Goal: Task Accomplishment & Management: Complete application form

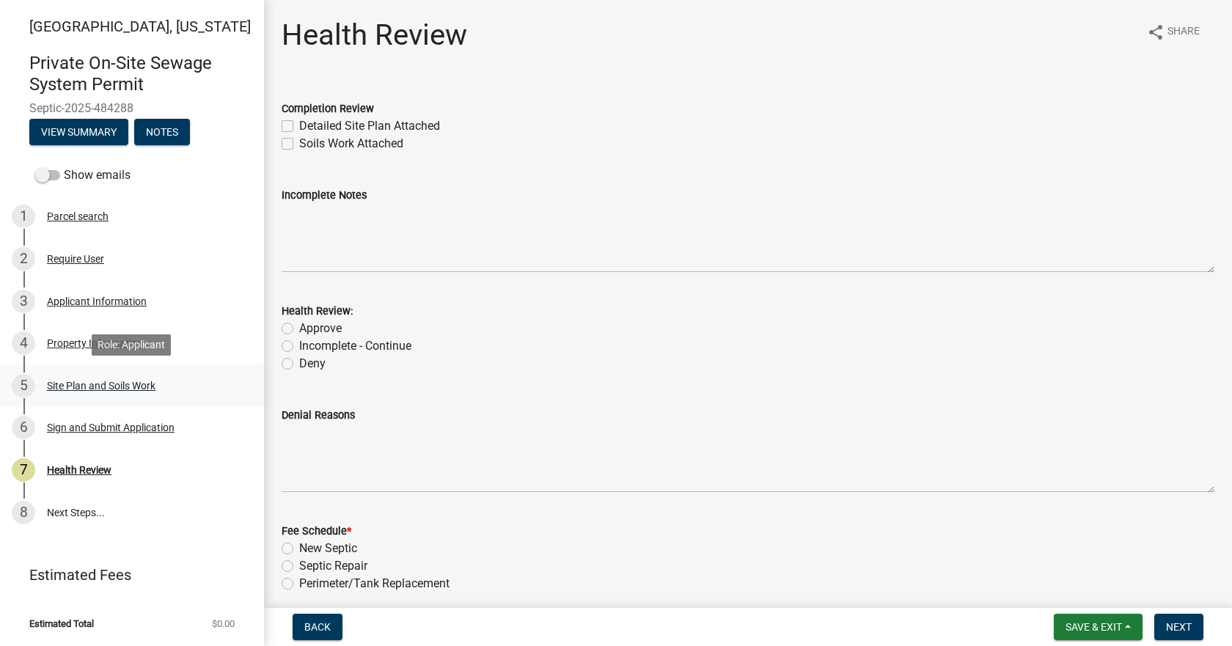
click at [94, 389] on div "Site Plan and Soils Work" at bounding box center [101, 385] width 109 height 10
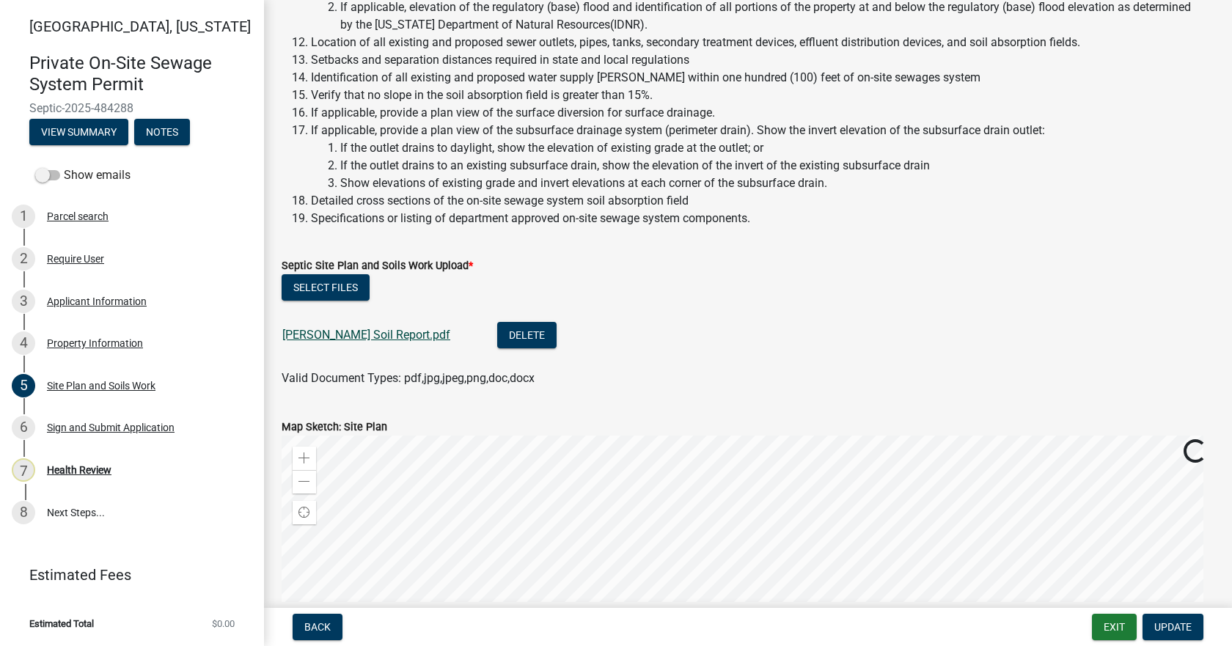
click at [347, 336] on link "Strasburger Soil Report.pdf" at bounding box center [366, 335] width 168 height 14
click at [298, 288] on button "Select files" at bounding box center [326, 286] width 88 height 26
click at [325, 292] on button "Select files" at bounding box center [326, 286] width 88 height 26
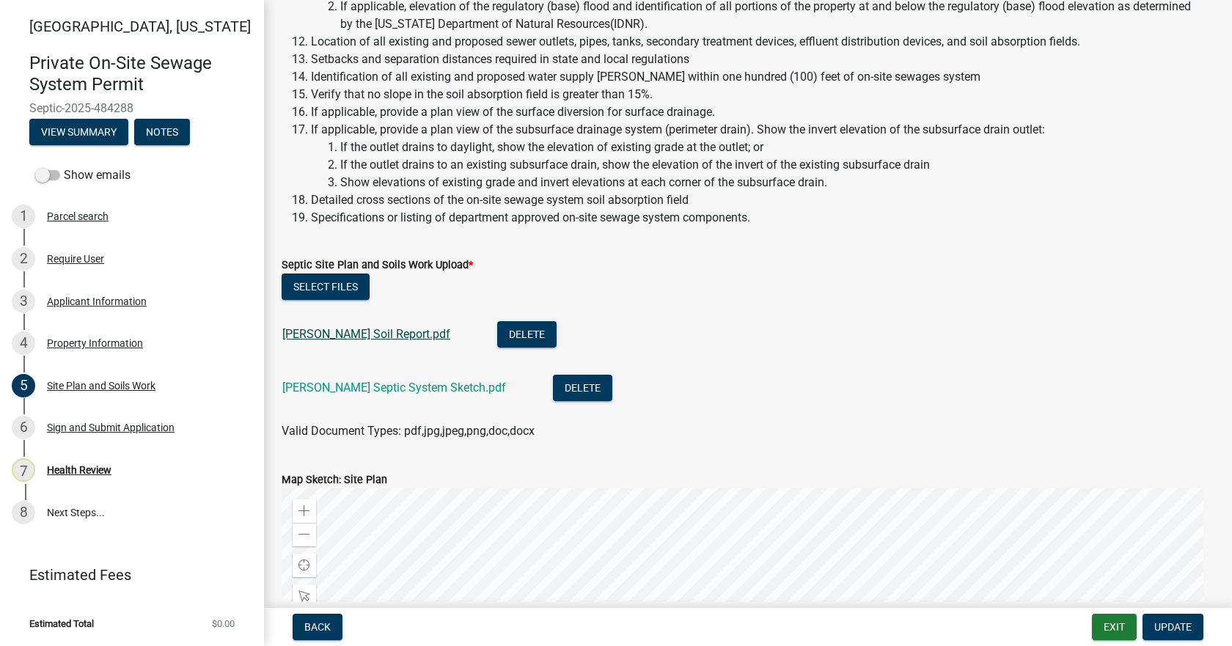
click at [350, 328] on link "Strasburger Soil Report.pdf" at bounding box center [366, 334] width 168 height 14
click at [369, 389] on link "Strasburger Septic System Sketch.pdf" at bounding box center [394, 387] width 224 height 14
click at [1163, 631] on span "Update" at bounding box center [1172, 627] width 37 height 12
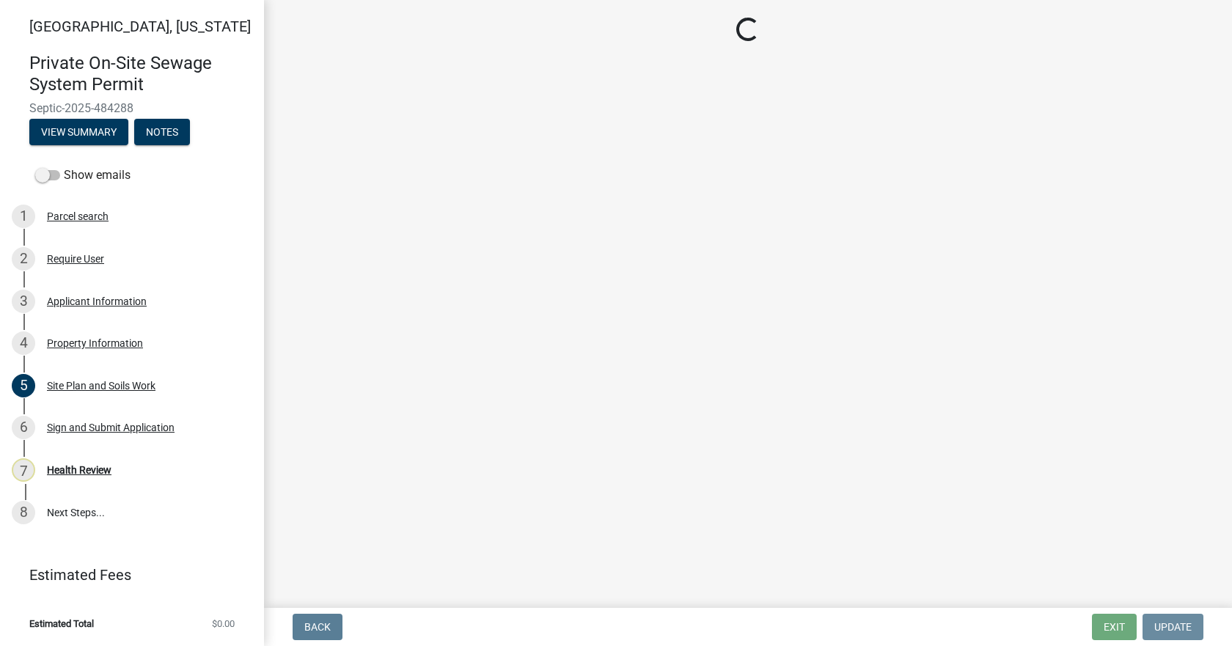
scroll to position [0, 0]
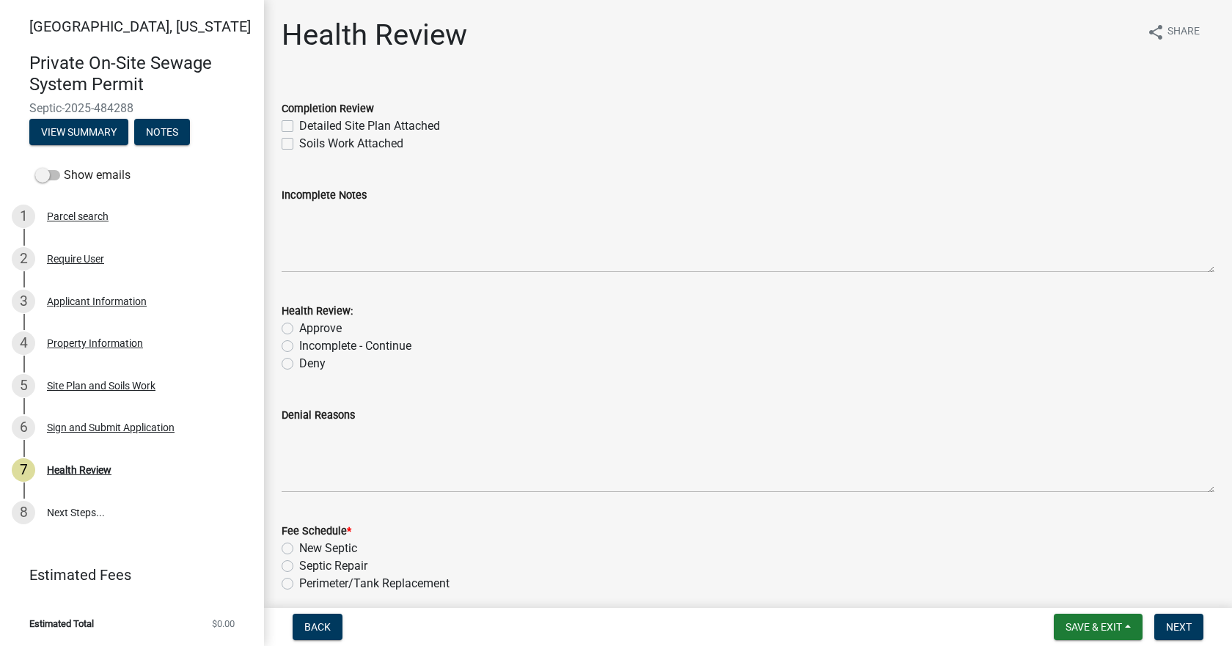
click at [299, 123] on label "Detailed Site Plan Attached" at bounding box center [369, 126] width 141 height 18
click at [299, 123] on input "Detailed Site Plan Attached" at bounding box center [304, 122] width 10 height 10
checkbox input "true"
click at [299, 142] on label "Soils Work Attached" at bounding box center [351, 144] width 104 height 18
click at [299, 142] on input "Soils Work Attached" at bounding box center [304, 140] width 10 height 10
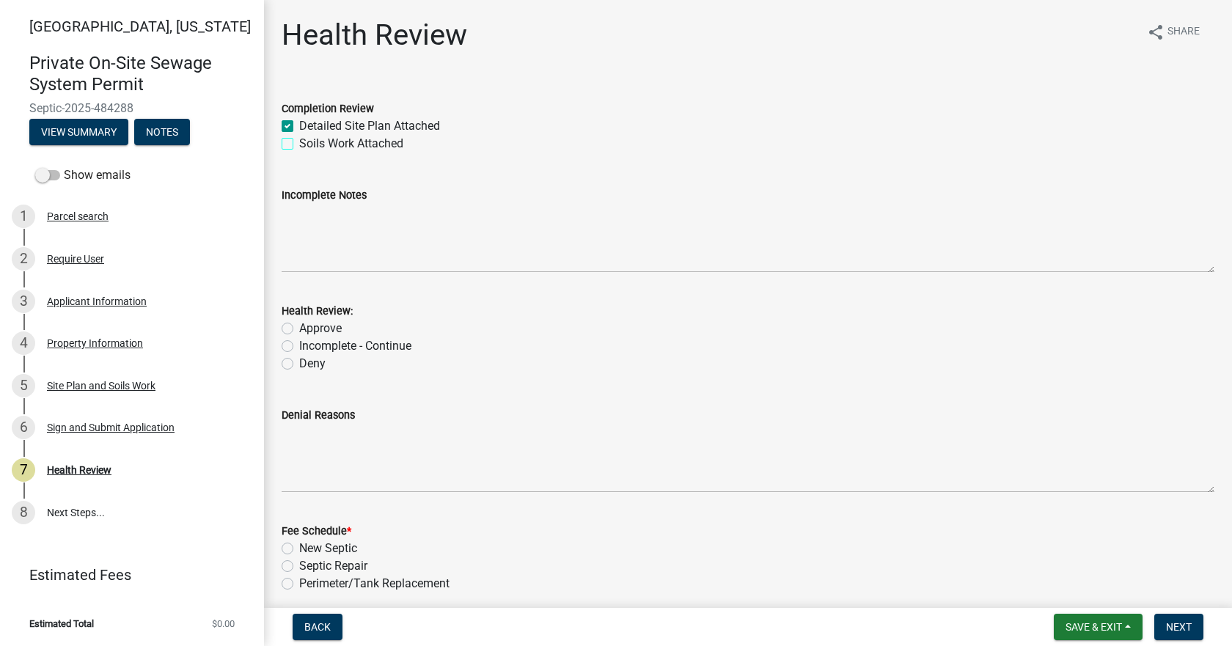
checkbox input "true"
click at [299, 326] on label "Approve" at bounding box center [320, 329] width 43 height 18
click at [299, 326] on input "Approve" at bounding box center [304, 325] width 10 height 10
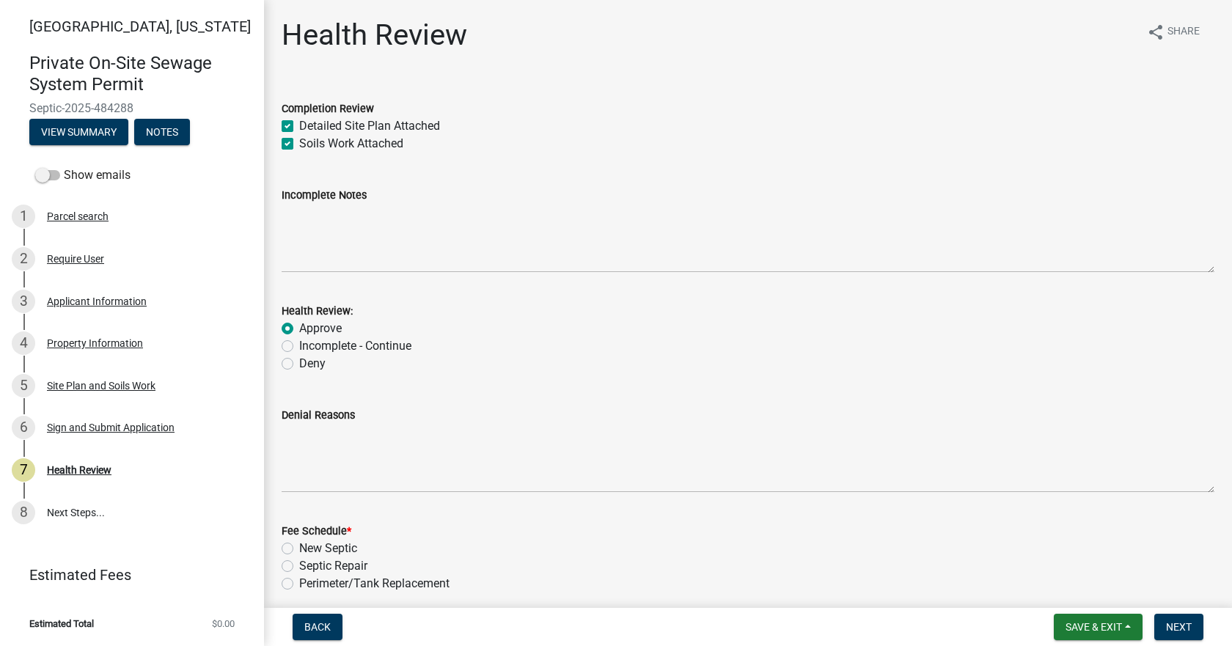
radio input "true"
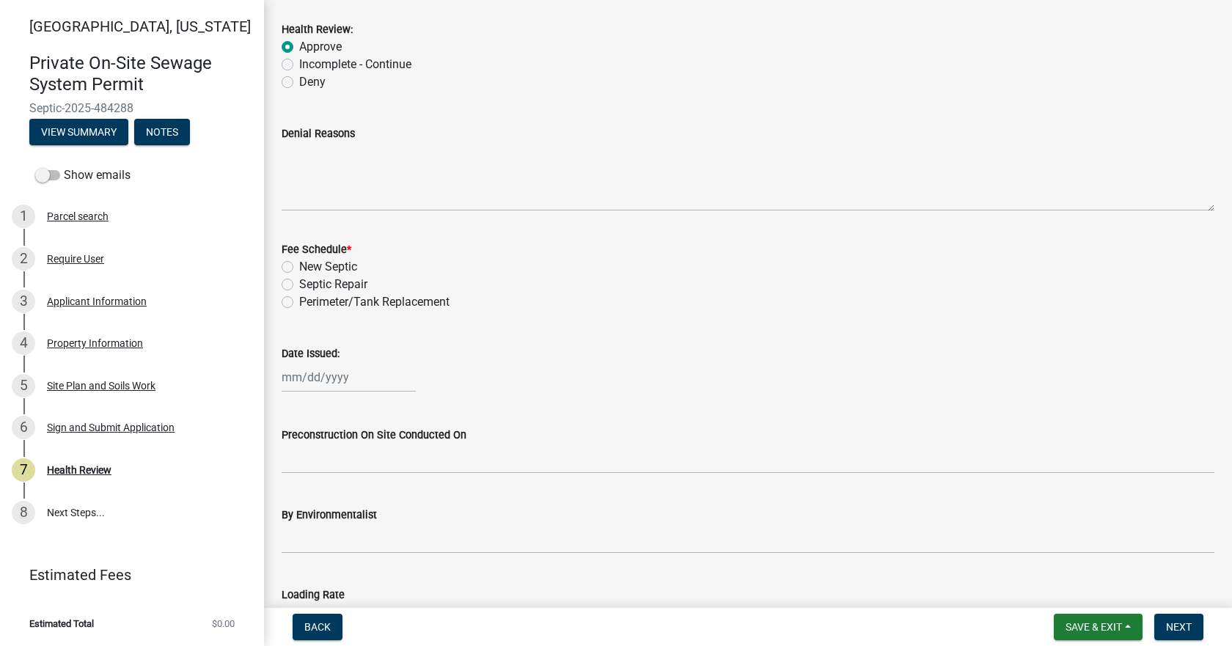
scroll to position [293, 0]
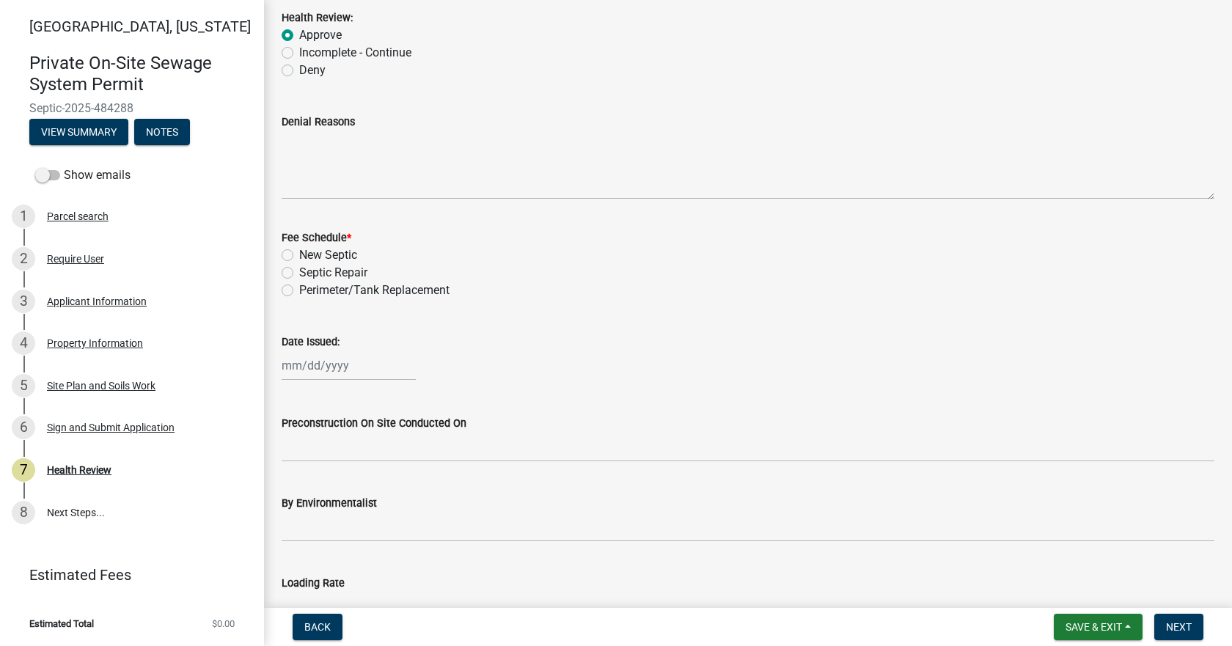
click at [299, 258] on label "New Septic" at bounding box center [328, 255] width 58 height 18
click at [299, 256] on input "New Septic" at bounding box center [304, 251] width 10 height 10
radio input "true"
click at [304, 372] on div at bounding box center [349, 365] width 134 height 30
select select "10"
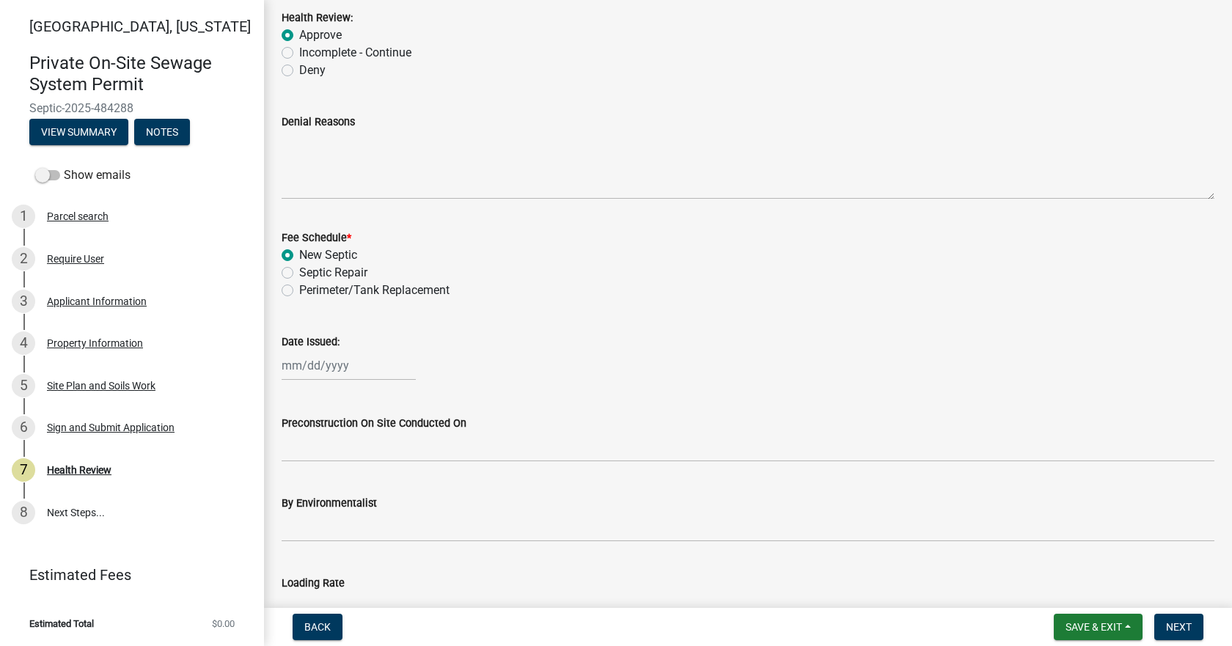
select select "2025"
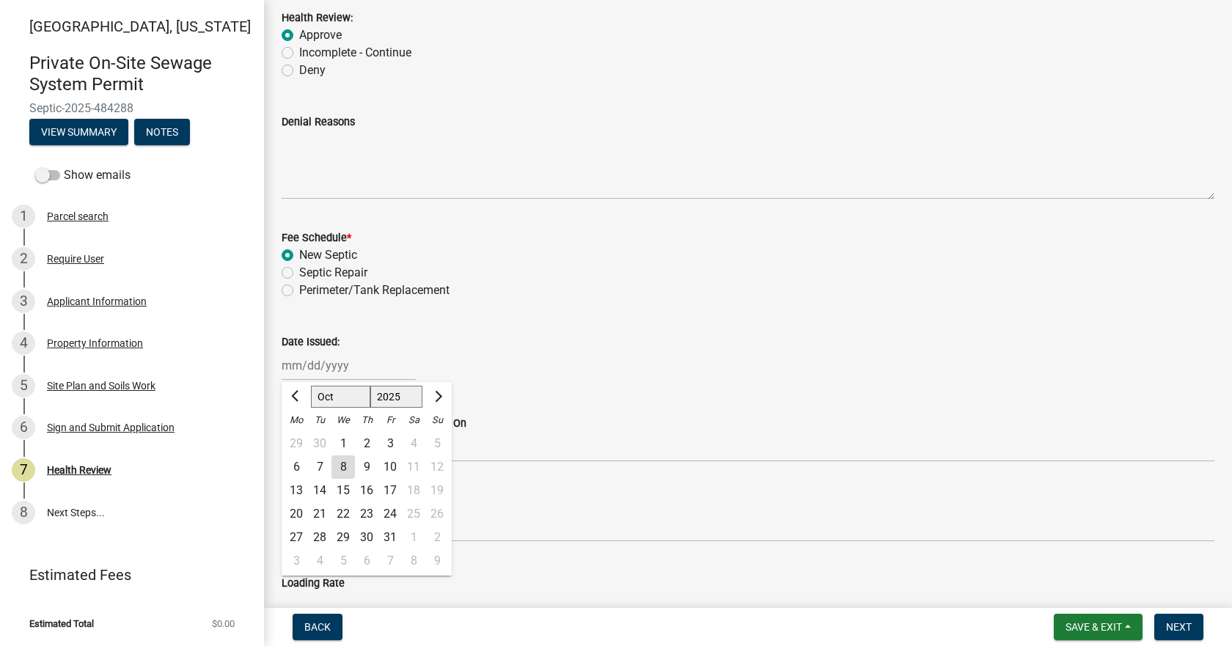
click at [345, 467] on div "8" at bounding box center [342, 466] width 23 height 23
type input "10/08/2025"
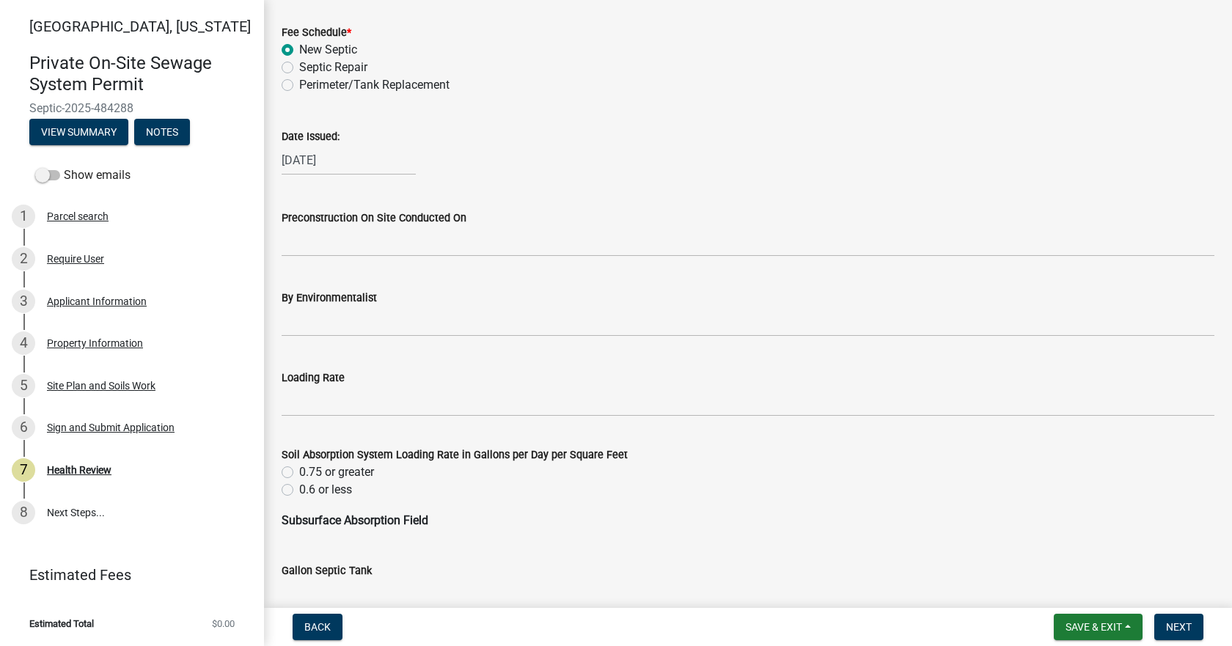
scroll to position [513, 0]
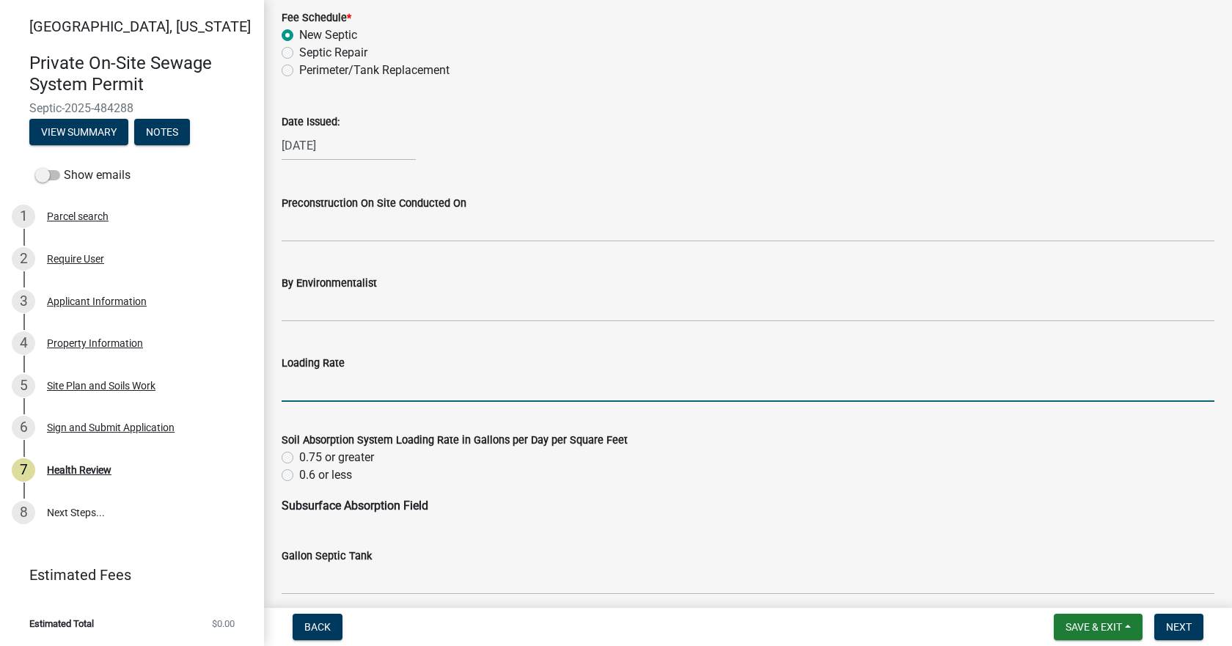
click at [375, 384] on input "Loading Rate" at bounding box center [748, 387] width 933 height 30
type input ".3"
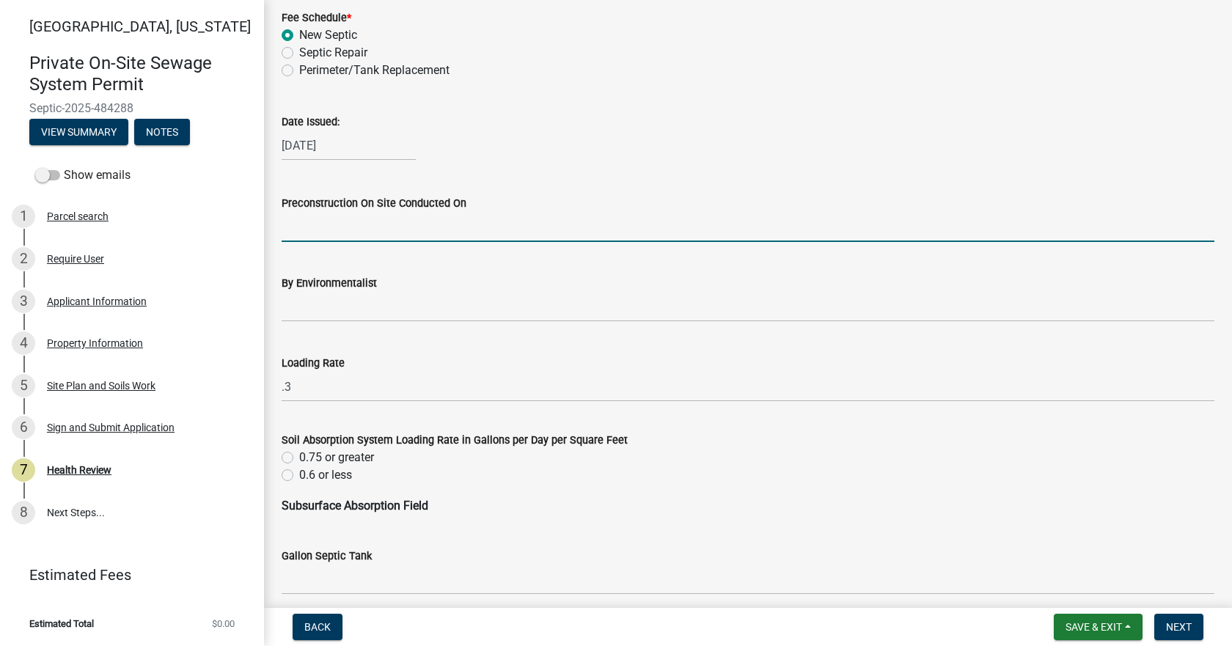
click at [370, 220] on input "Preconstruction On Site Conducted On" at bounding box center [748, 227] width 933 height 30
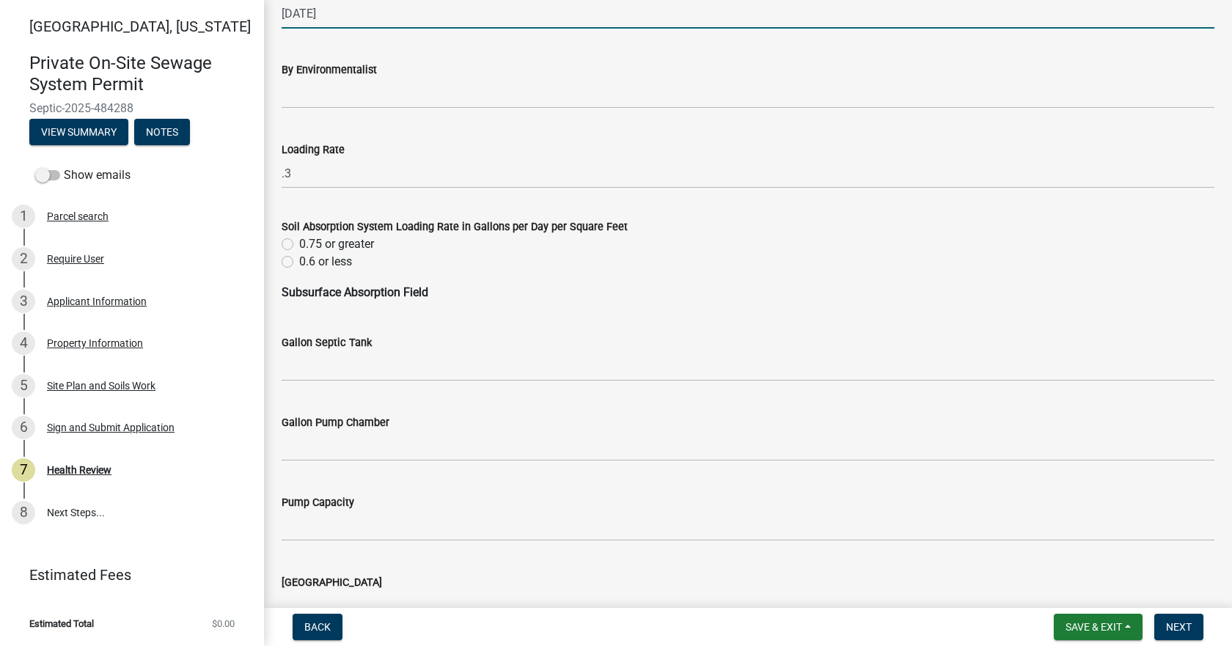
scroll to position [733, 0]
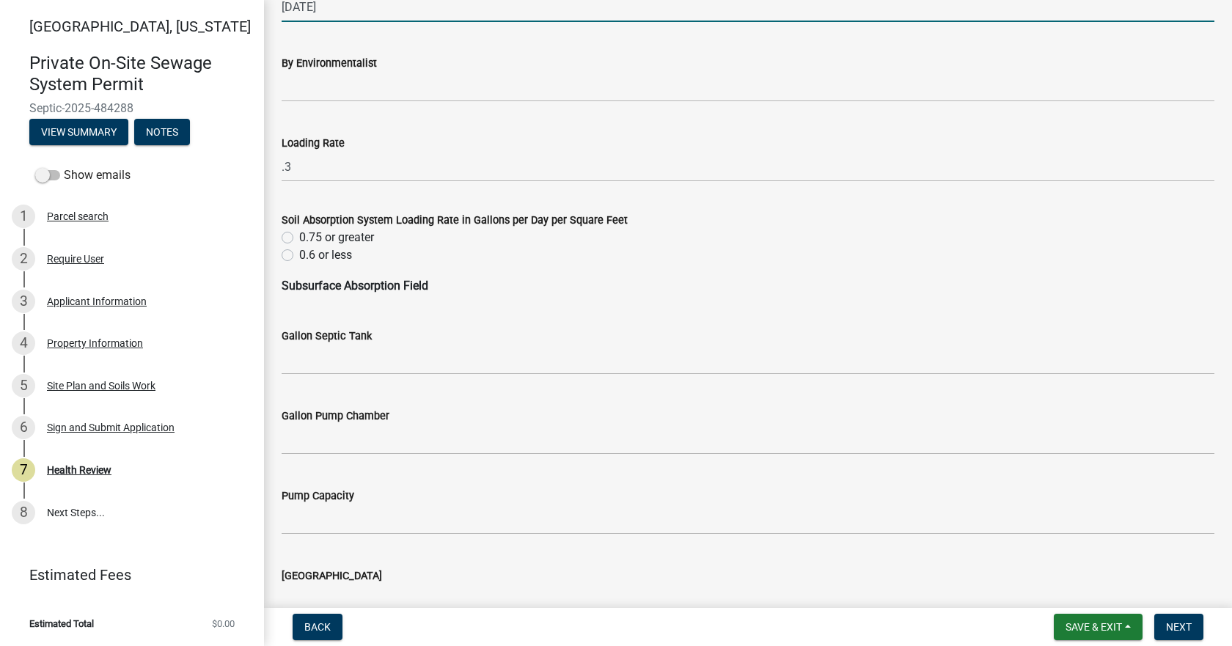
type input "10/8/2025"
click at [299, 256] on label "0.6 or less" at bounding box center [325, 255] width 53 height 18
click at [299, 256] on input "0.6 or less" at bounding box center [304, 251] width 10 height 10
radio input "true"
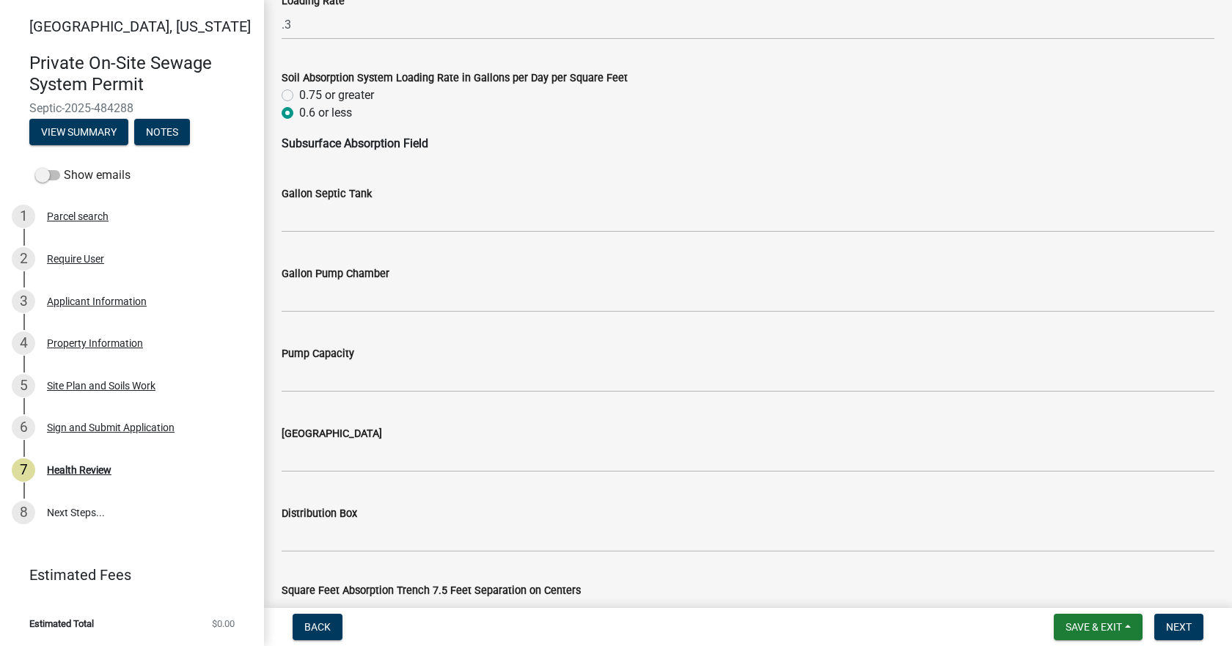
scroll to position [880, 0]
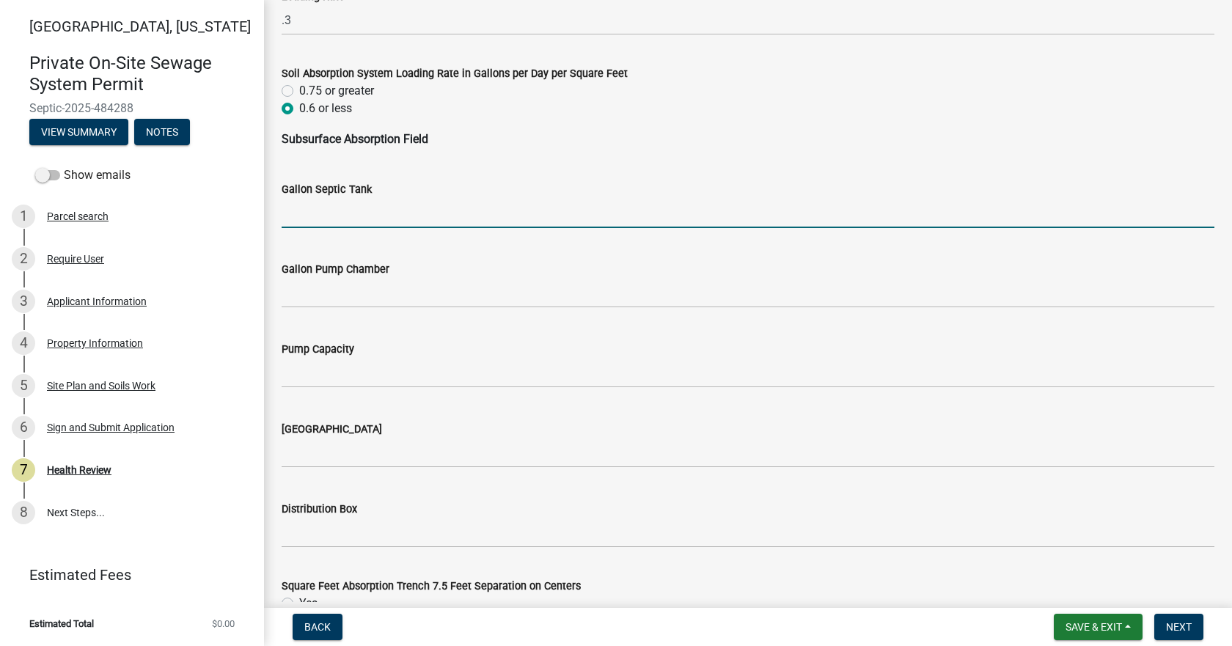
click at [354, 200] on input "Gallon Septic Tank" at bounding box center [748, 213] width 933 height 30
type input "1250"
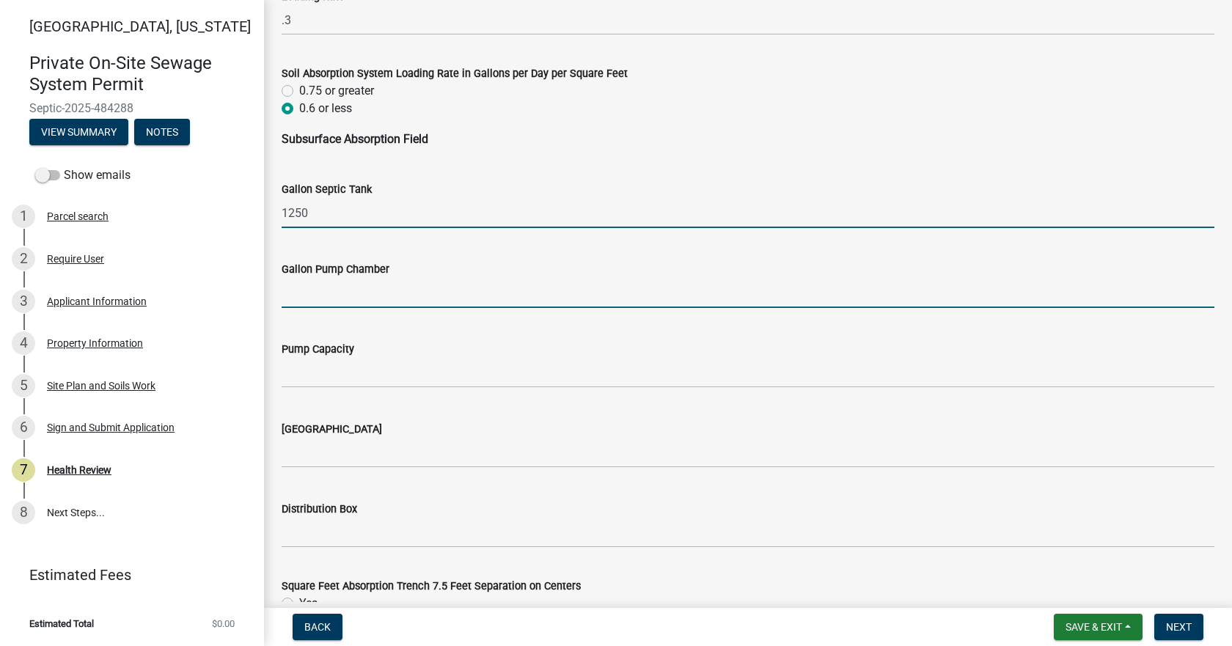
click at [367, 296] on input "Gallon Pump Chamber" at bounding box center [748, 293] width 933 height 30
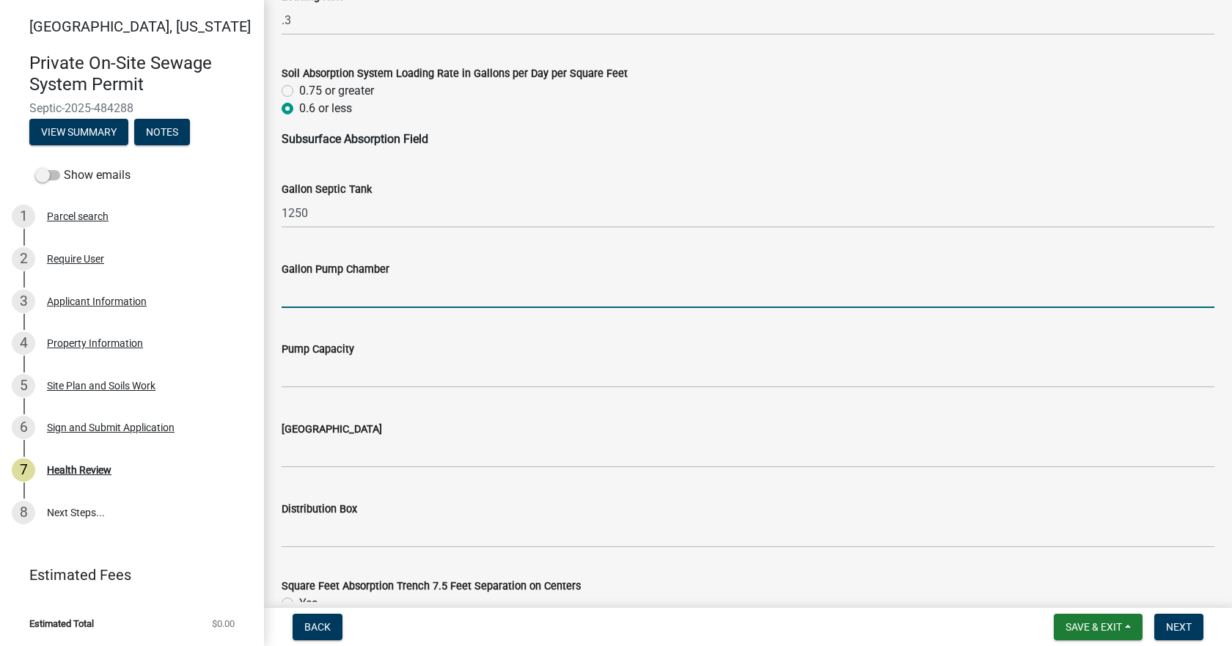
type input "N/A"
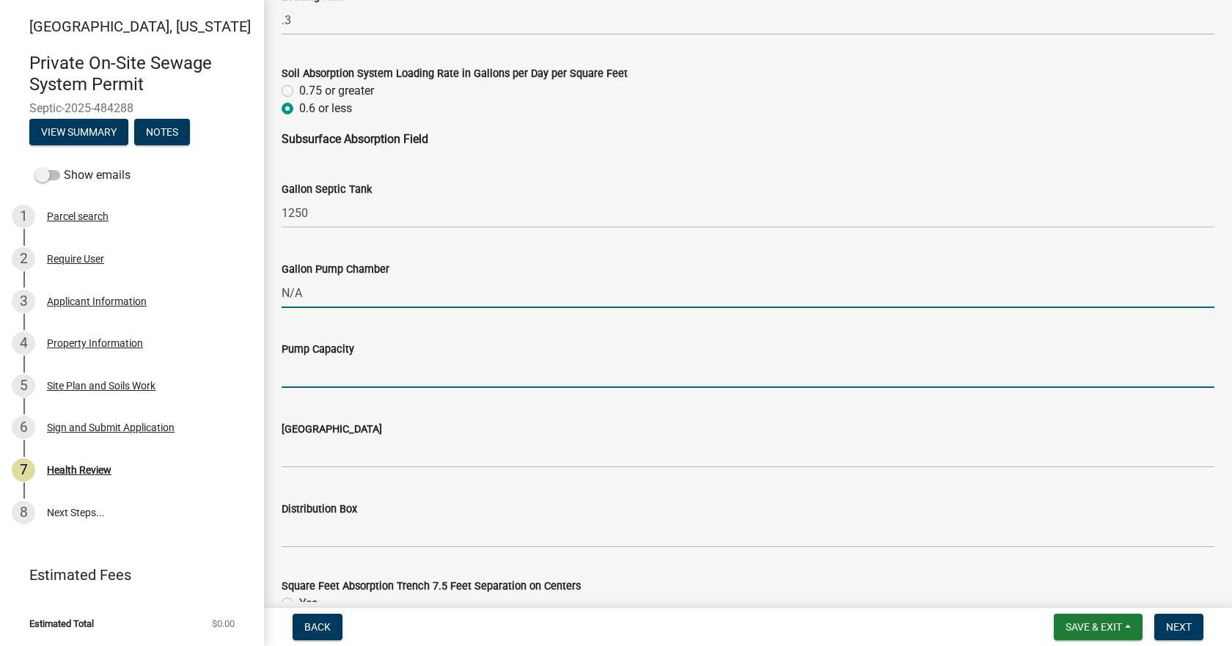
drag, startPoint x: 347, startPoint y: 374, endPoint x: 358, endPoint y: 386, distance: 17.1
click at [347, 374] on input "Pump Capacity" at bounding box center [748, 373] width 933 height 30
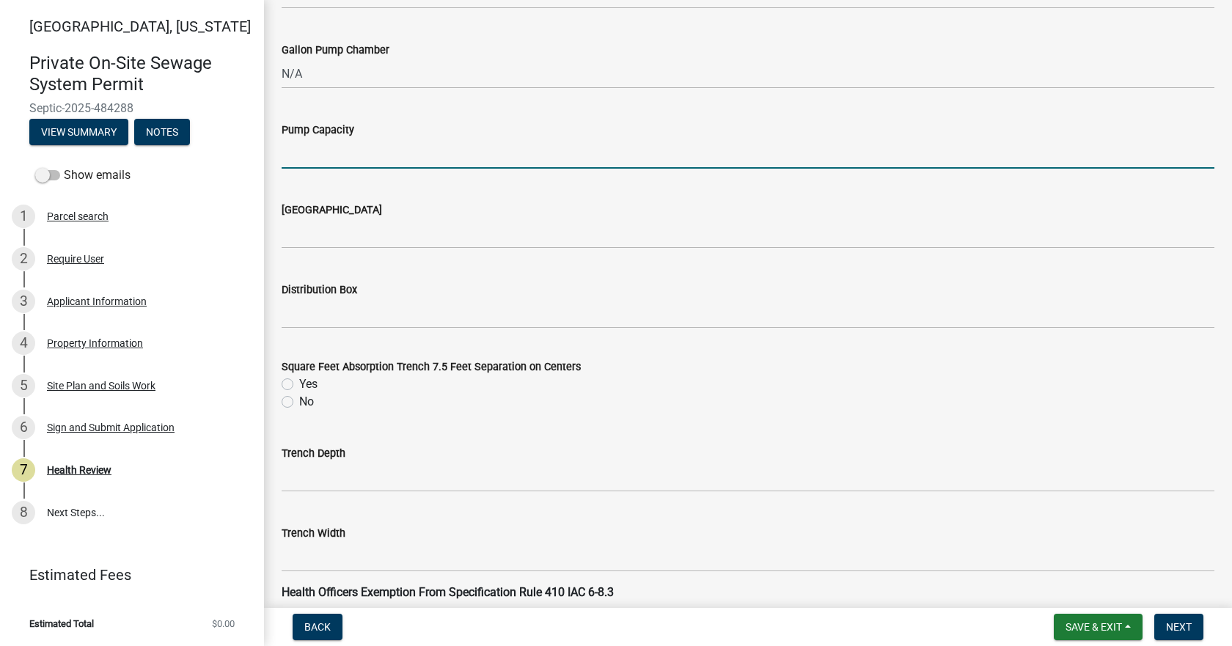
scroll to position [1100, 0]
type input "N/A"
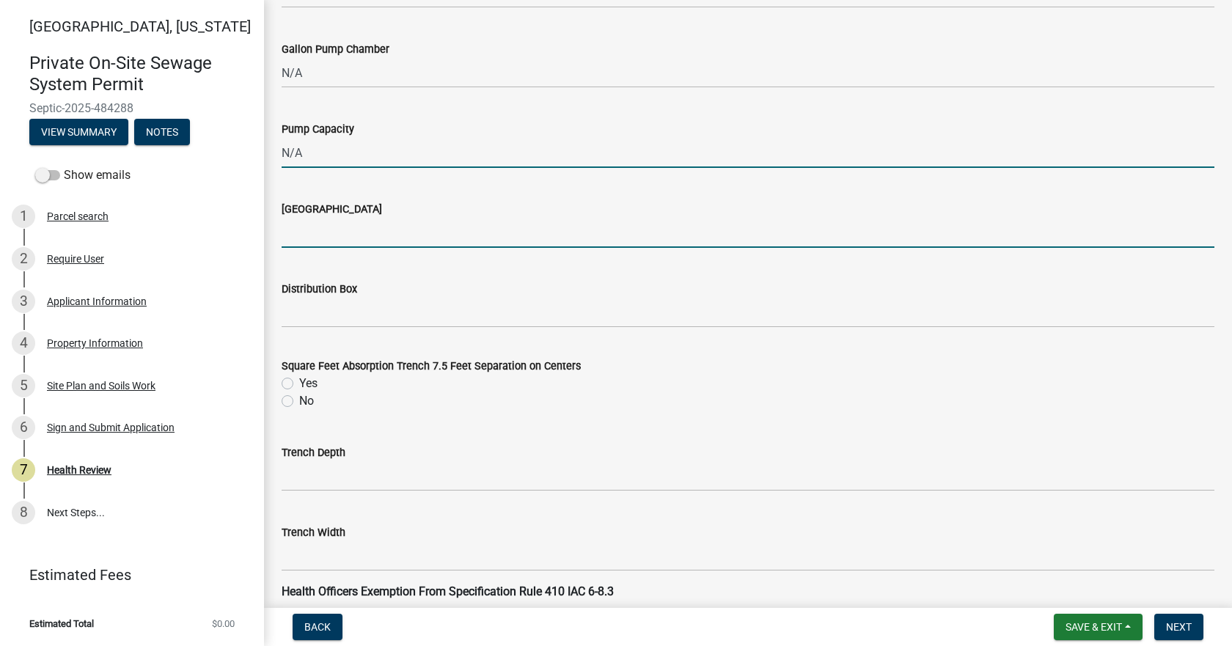
click at [336, 227] on input "Manifold Center End" at bounding box center [748, 233] width 933 height 30
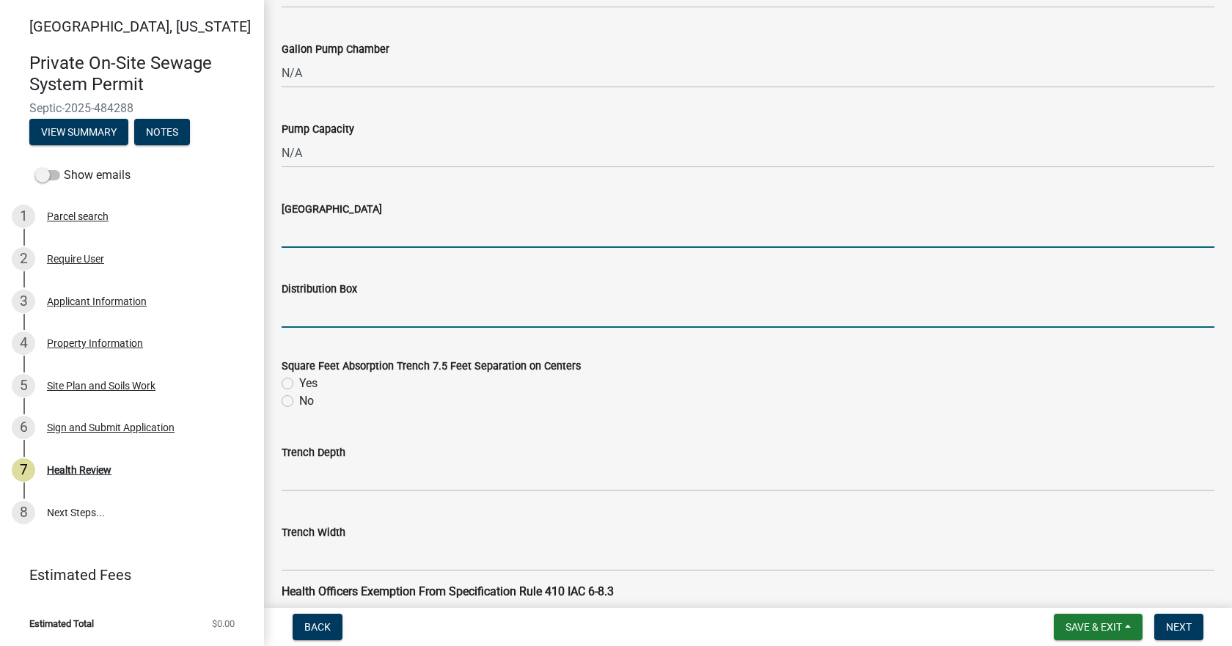
click at [341, 312] on input "Distribution Box" at bounding box center [748, 313] width 933 height 30
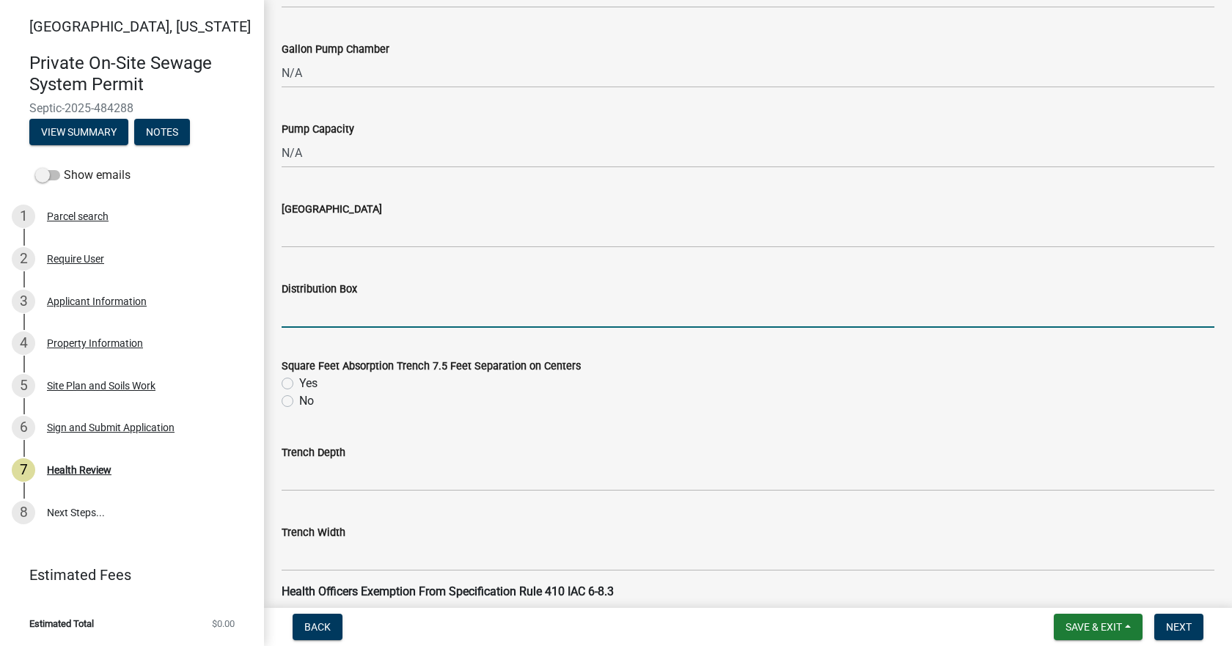
type input "Yes"
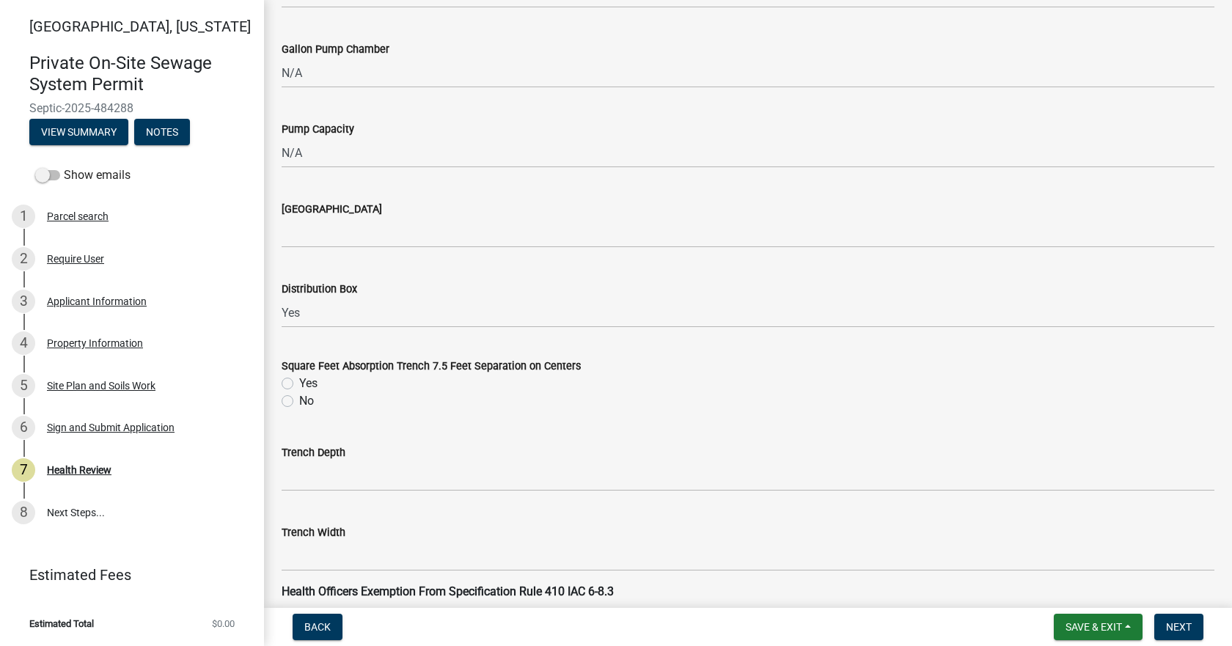
click at [299, 382] on label "Yes" at bounding box center [308, 384] width 18 height 18
click at [299, 382] on input "Yes" at bounding box center [304, 380] width 10 height 10
radio input "true"
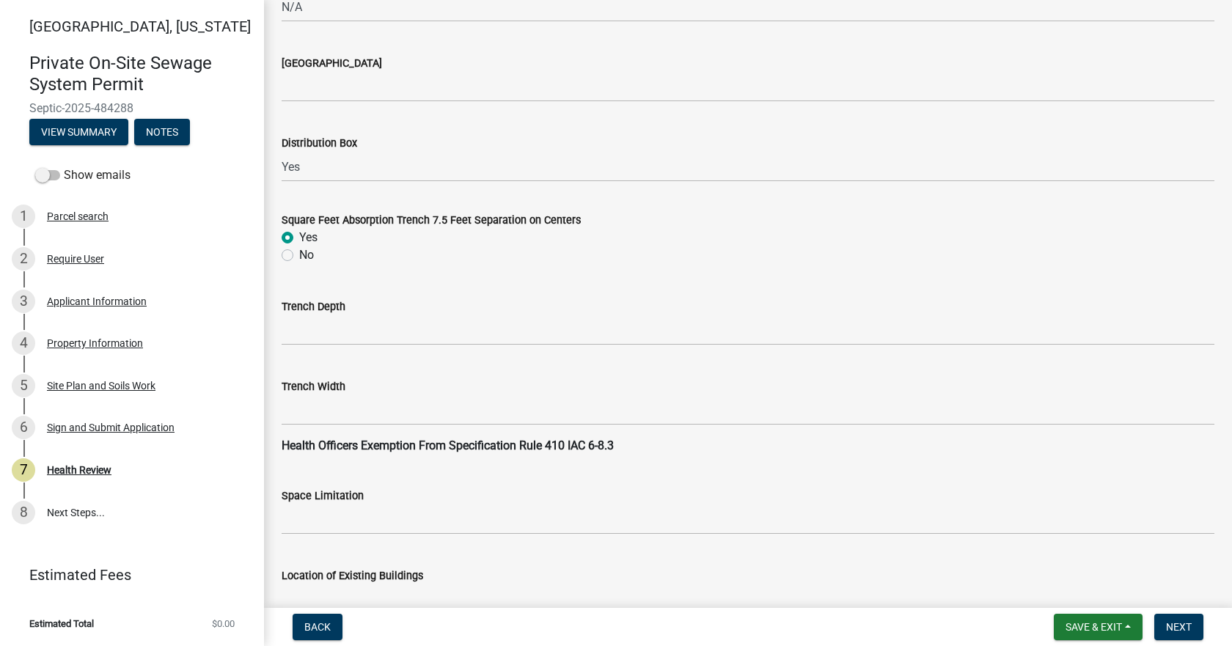
scroll to position [1246, 0]
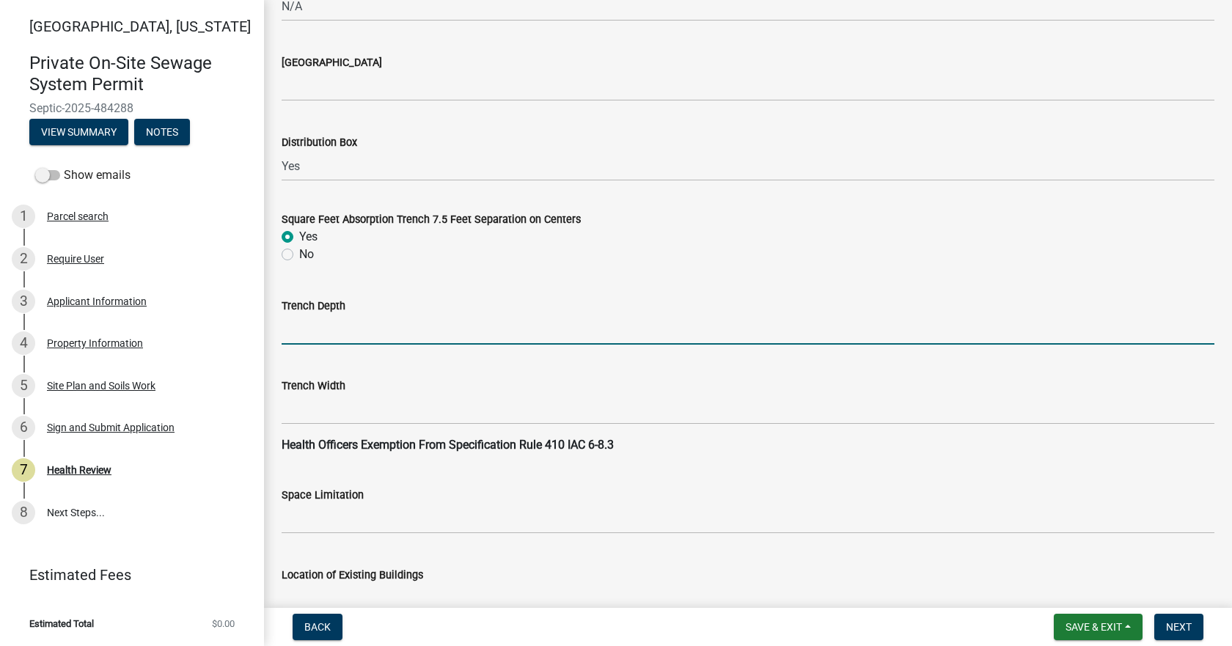
click at [336, 328] on input "Trench Depth" at bounding box center [748, 330] width 933 height 30
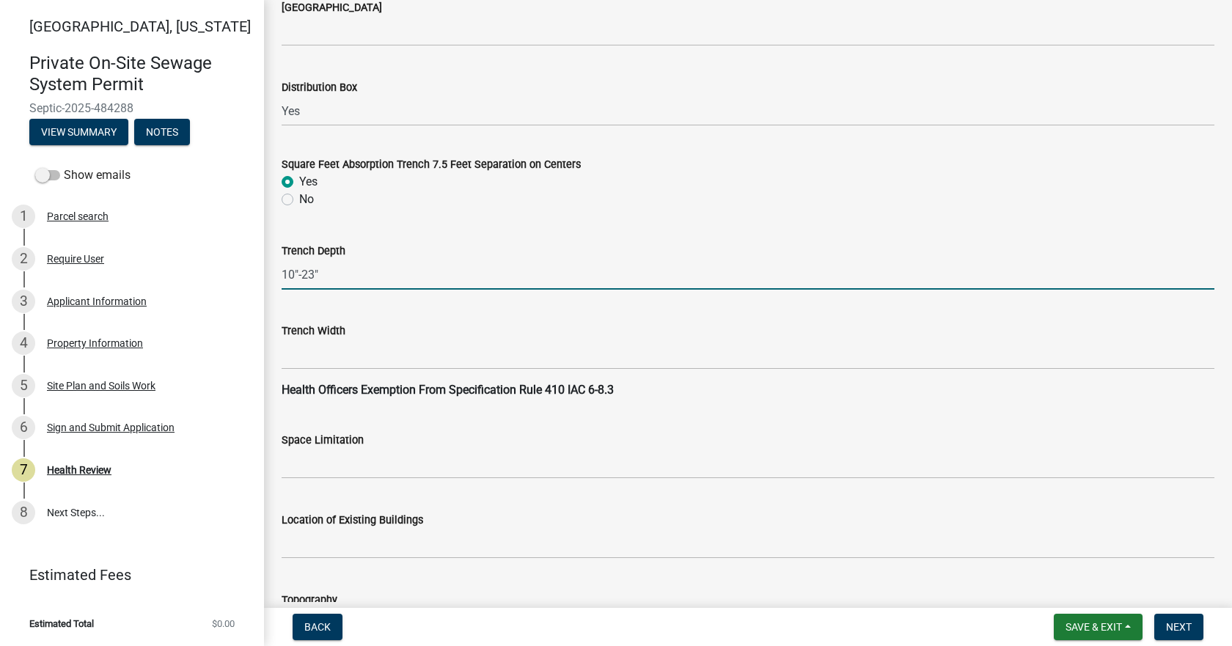
scroll to position [1393, 0]
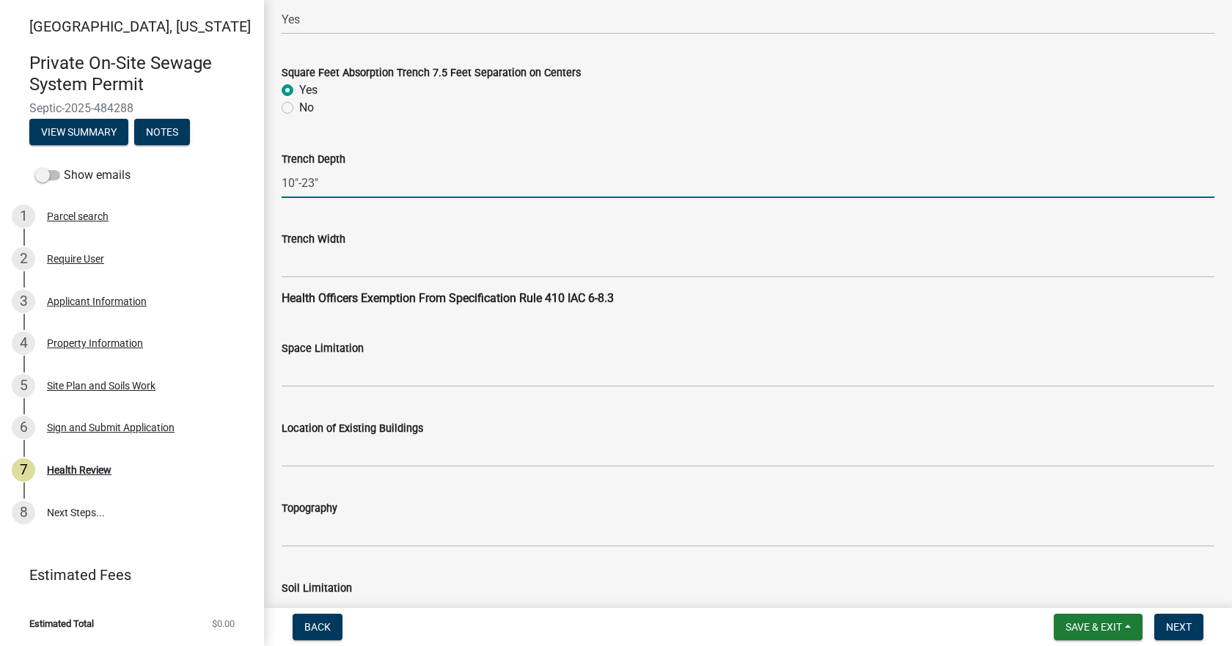
type input "10"-23""
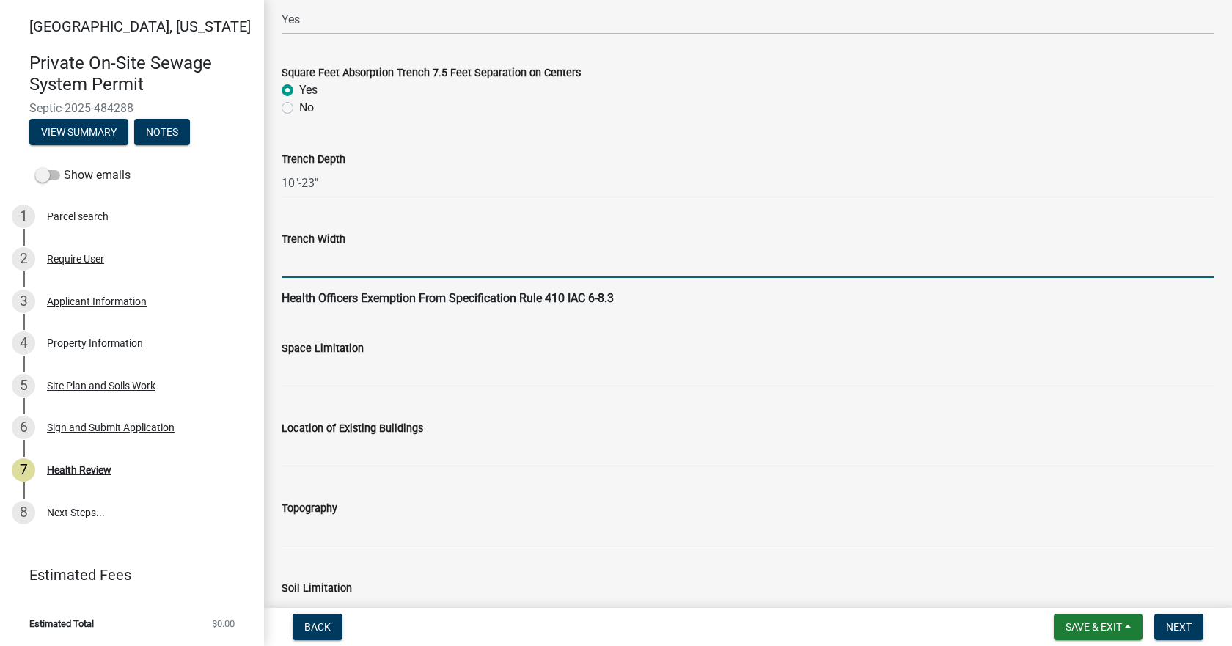
click at [334, 263] on input "Trench Width" at bounding box center [748, 263] width 933 height 30
type input "36""
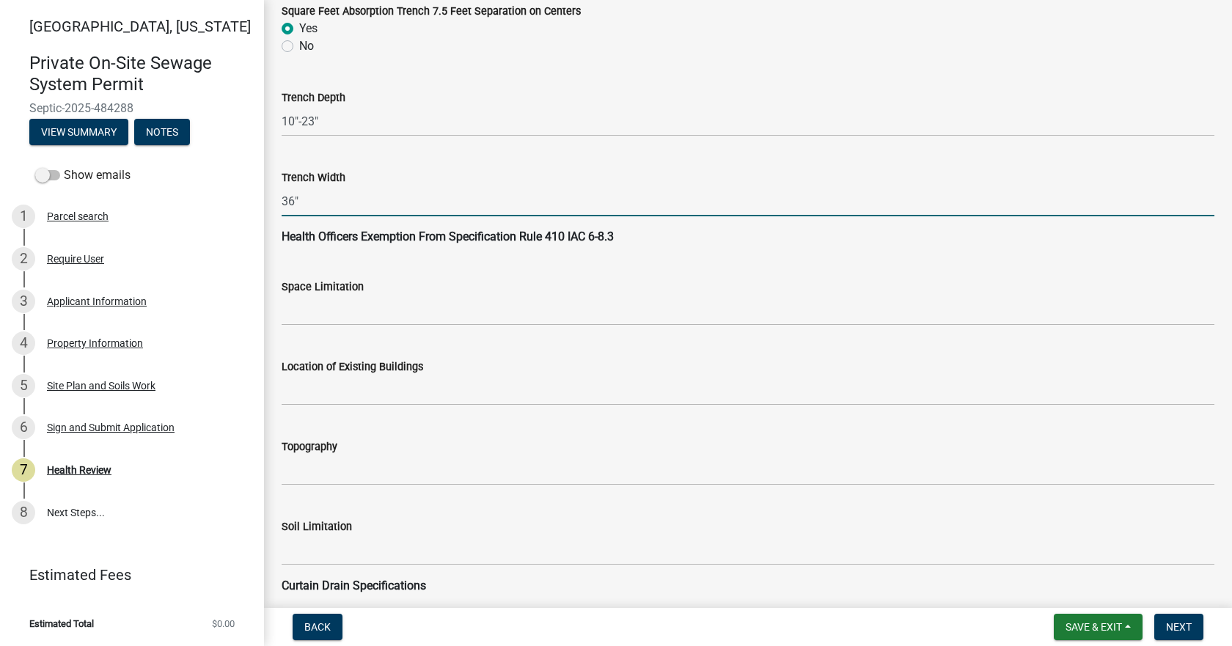
scroll to position [1540, 0]
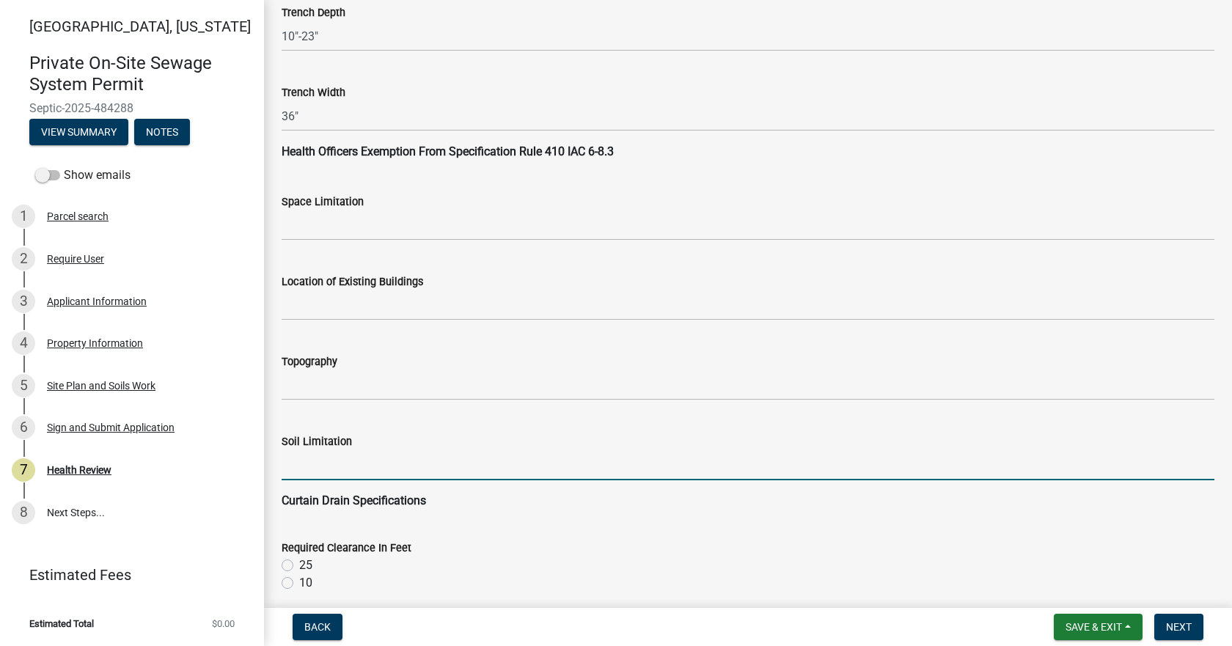
click at [339, 454] on input "Soil Limitation" at bounding box center [748, 465] width 933 height 30
type input "Seasonal High Water Table"
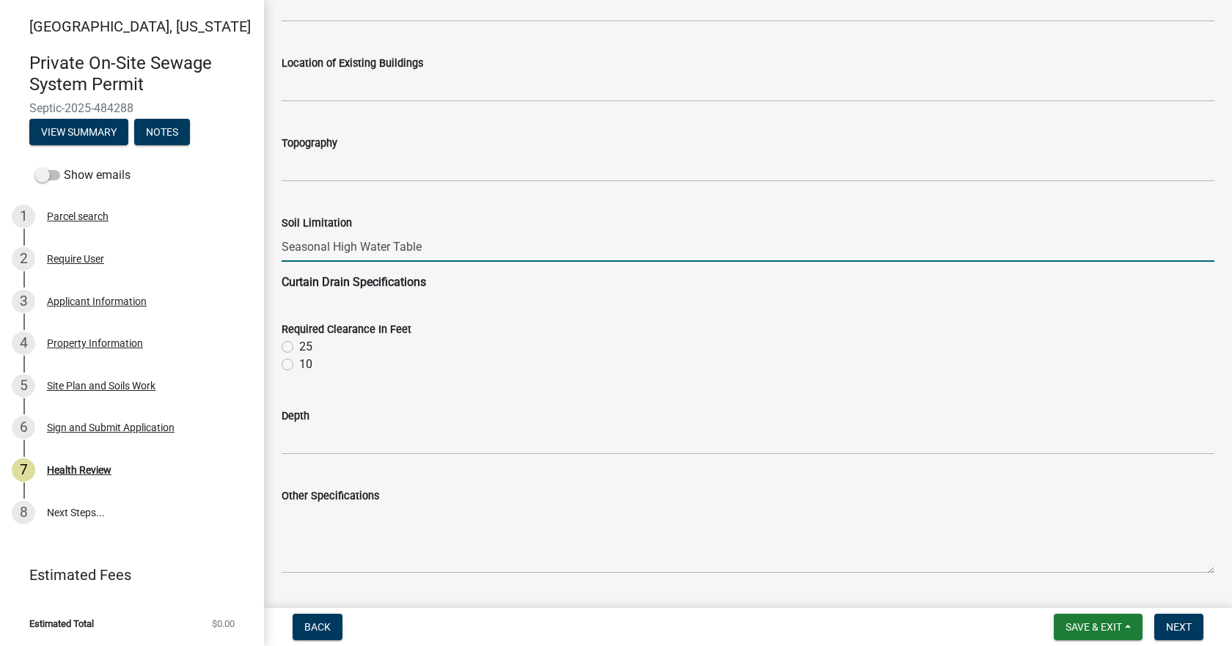
scroll to position [1759, 0]
click at [299, 361] on label "10" at bounding box center [305, 363] width 13 height 18
click at [299, 361] on input "10" at bounding box center [304, 359] width 10 height 10
radio input "true"
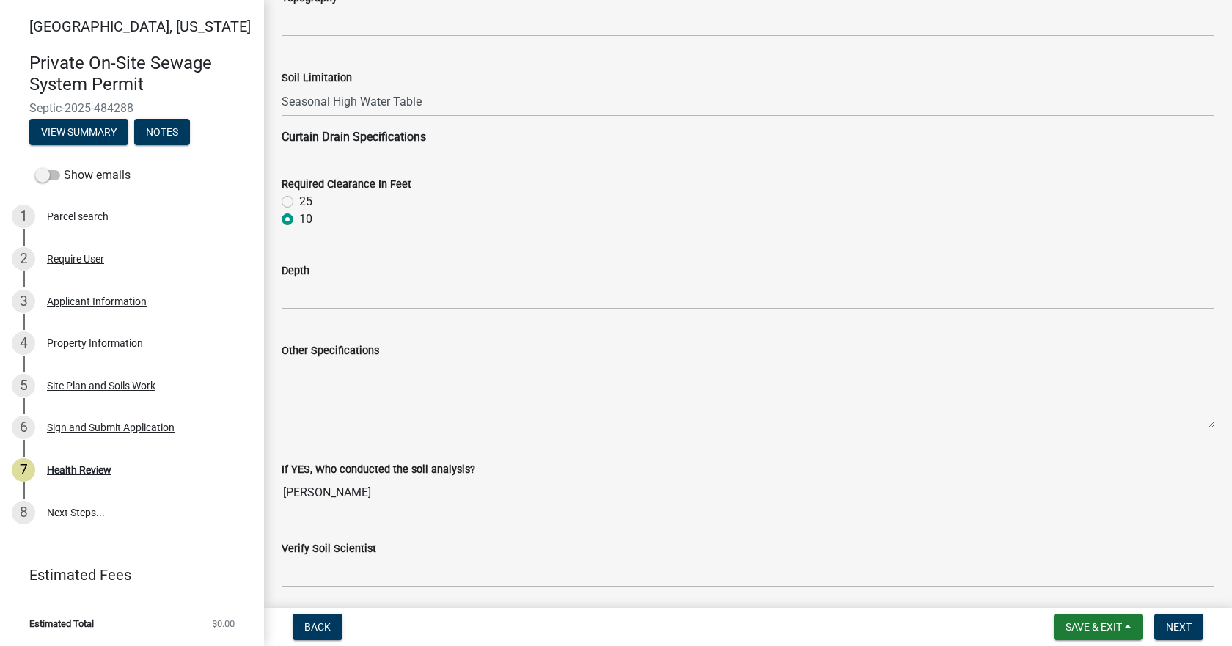
scroll to position [1906, 0]
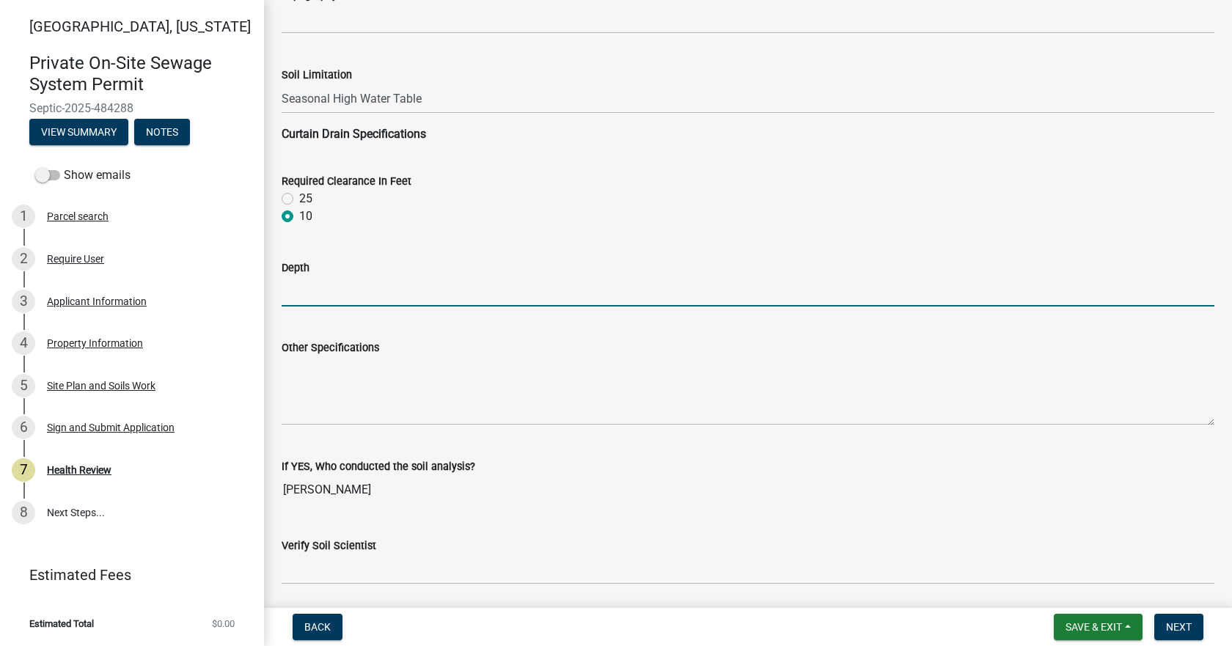
click at [321, 298] on input "Depth" at bounding box center [748, 291] width 933 height 30
type input "36" below the bottom of the trench."
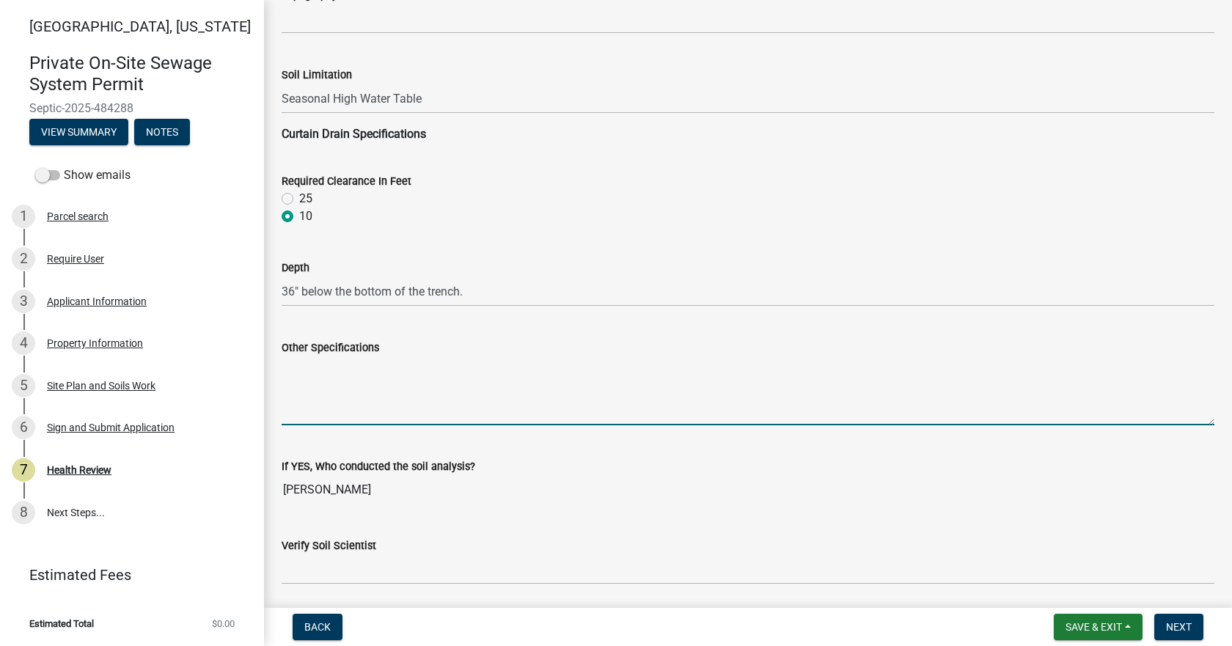
click at [354, 383] on textarea "Other Specifications" at bounding box center [748, 390] width 933 height 69
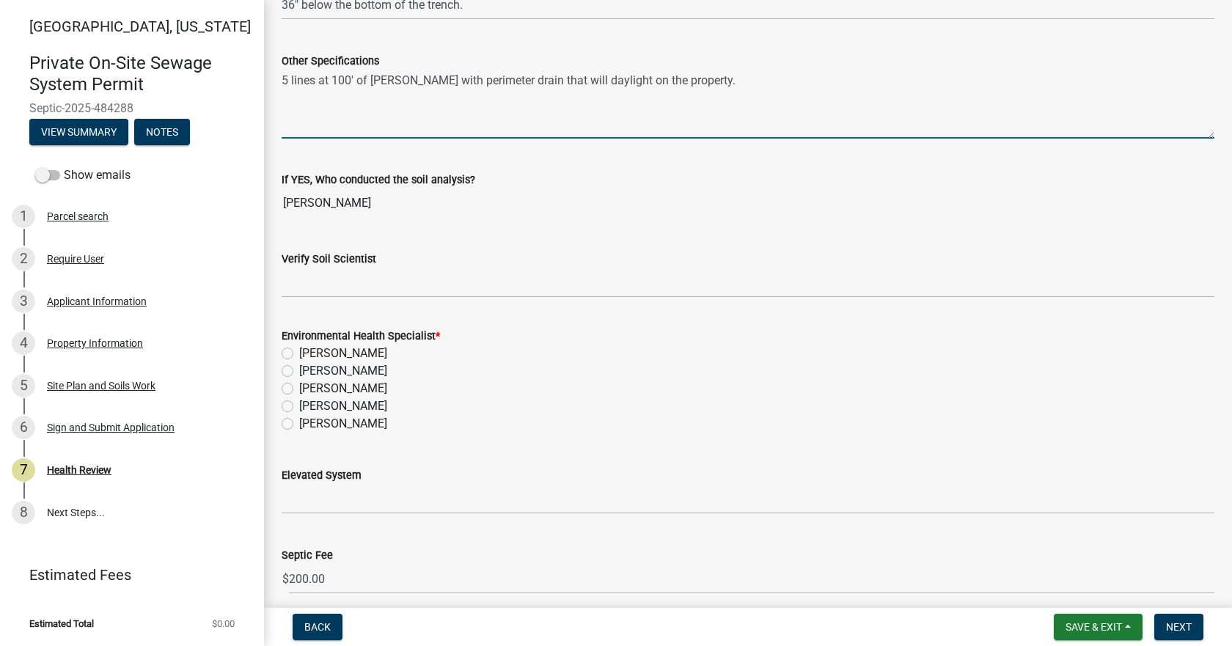
scroll to position [2199, 0]
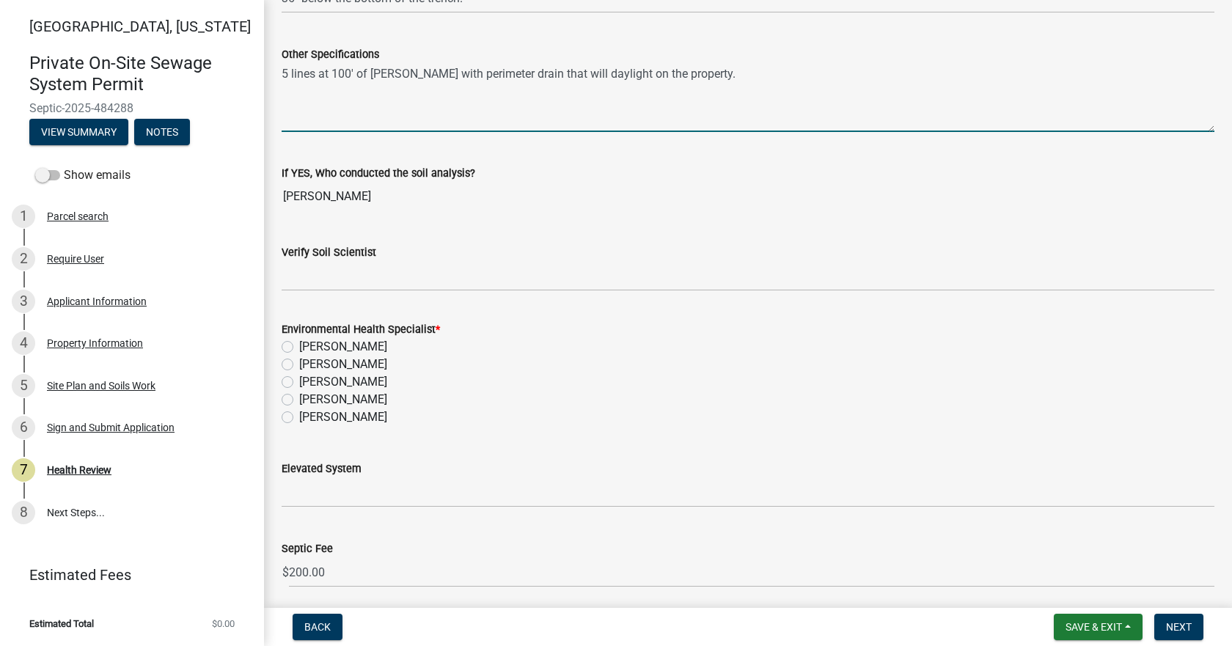
type textarea "5 lines at 100' of chambers with perimeter drain that will daylight on the prop…"
click at [299, 419] on label "Kevin Amador" at bounding box center [343, 417] width 88 height 18
click at [299, 418] on input "Kevin Amador" at bounding box center [304, 413] width 10 height 10
radio input "true"
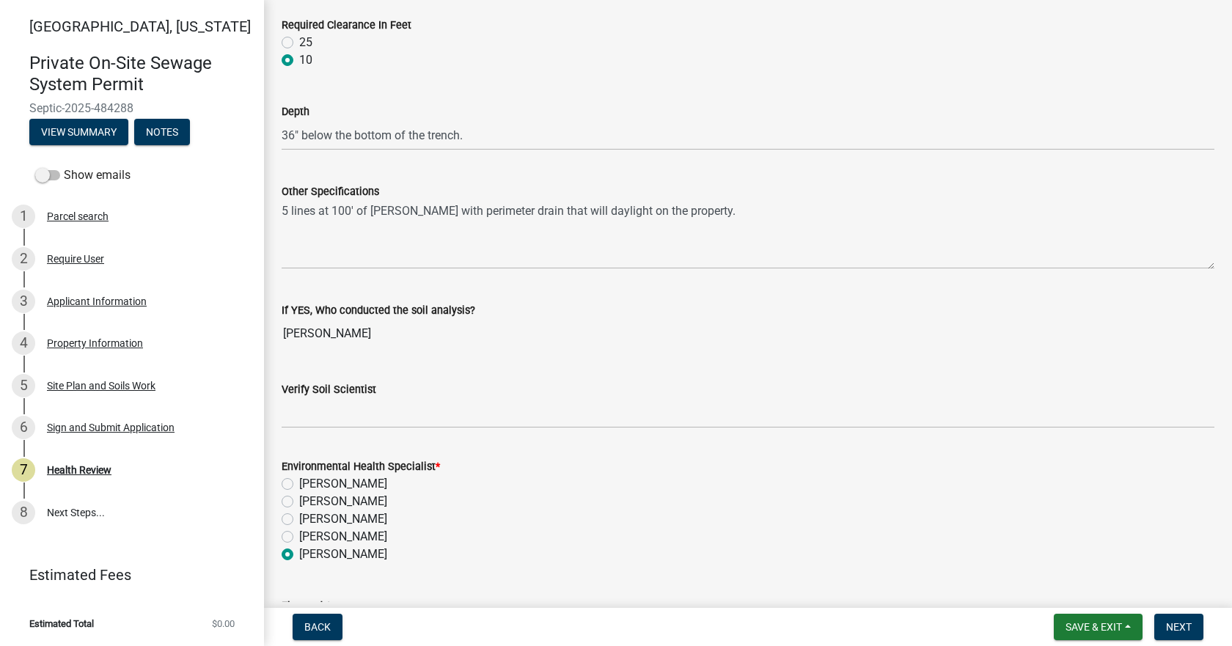
scroll to position [2108, 0]
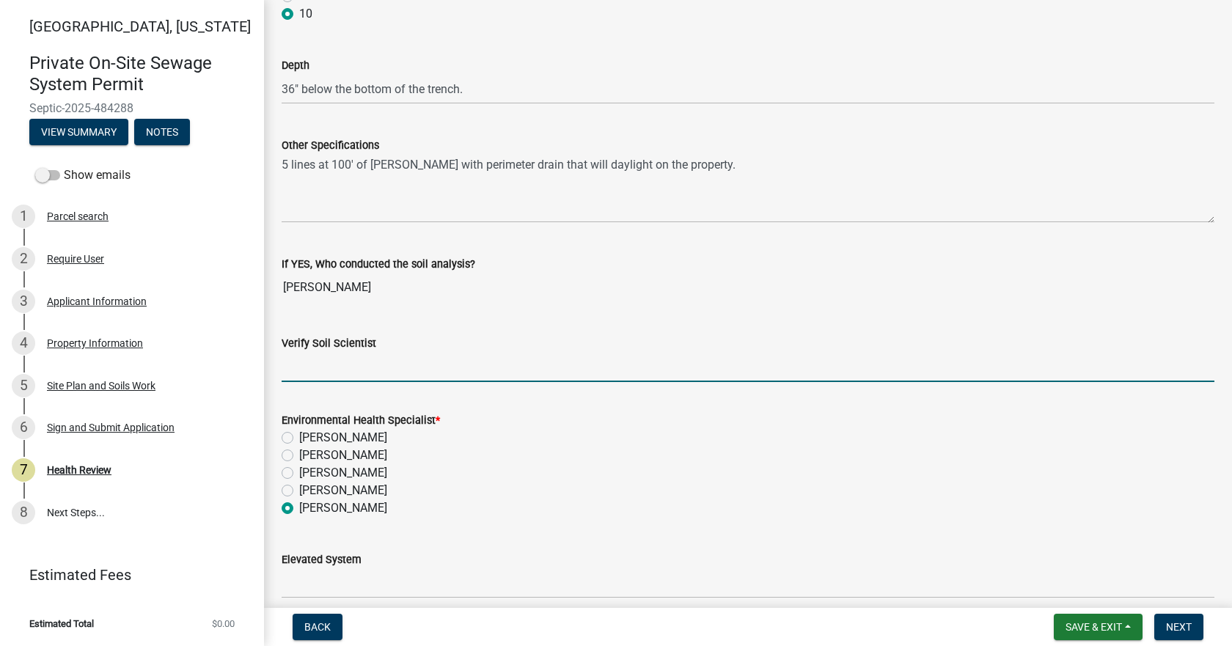
click at [317, 367] on input "Verify Soil Scientist" at bounding box center [748, 367] width 933 height 30
type input "Yes"
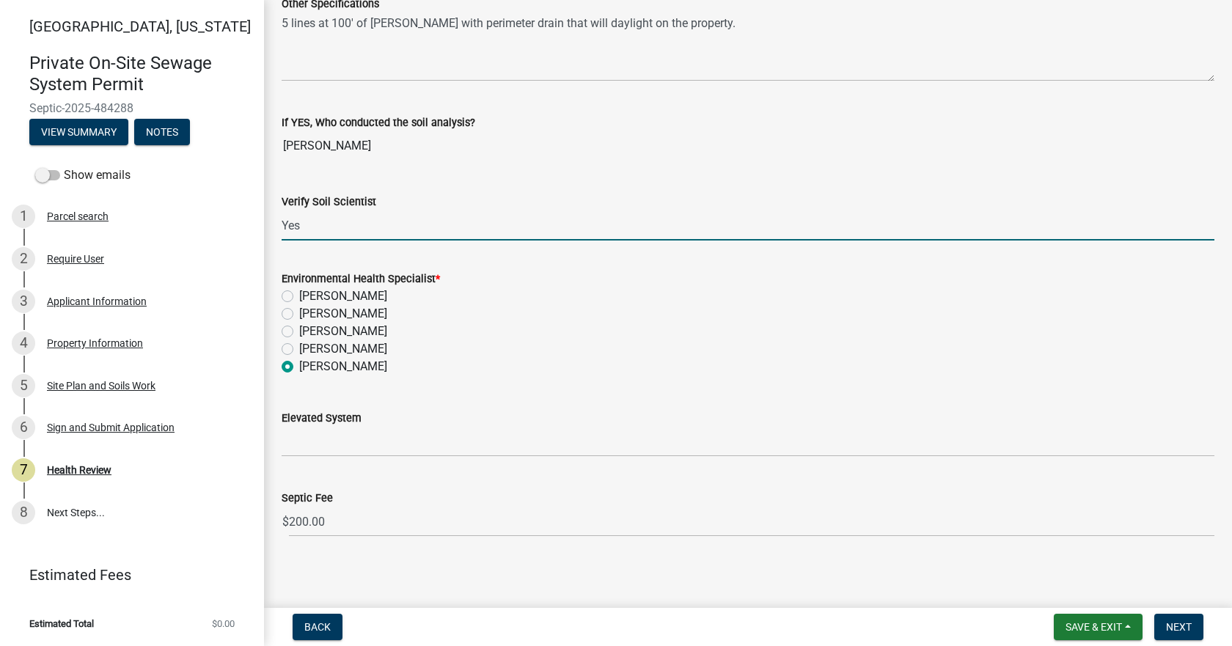
scroll to position [2255, 0]
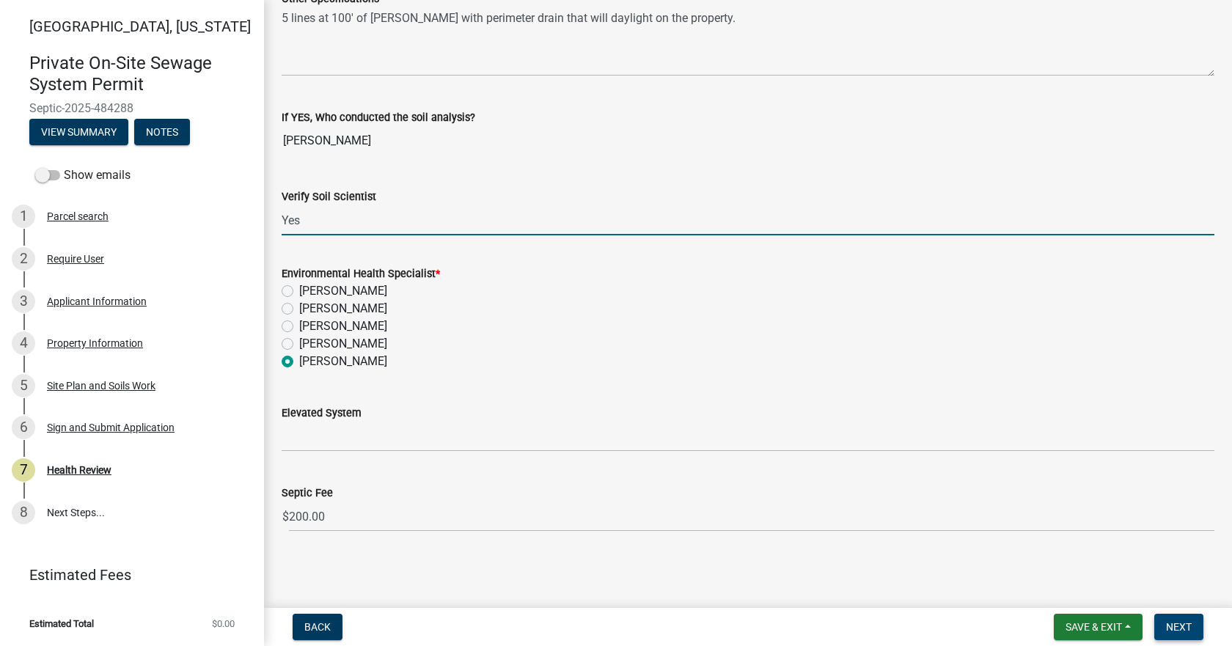
click at [1196, 630] on button "Next" at bounding box center [1178, 627] width 49 height 26
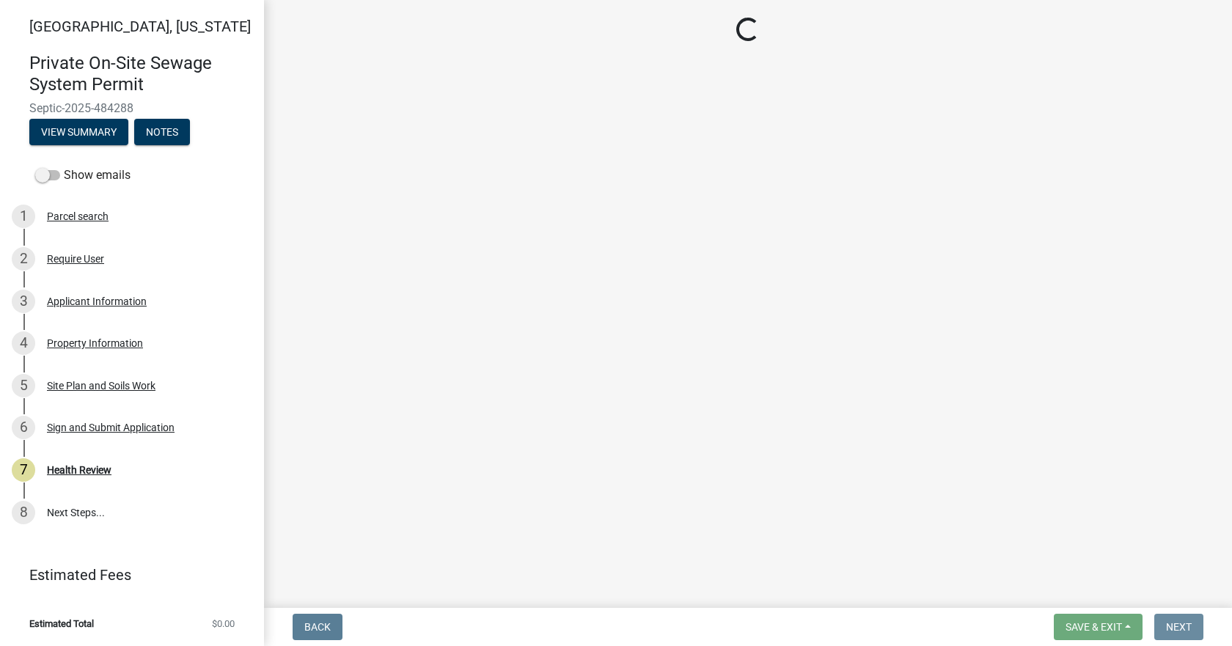
scroll to position [0, 0]
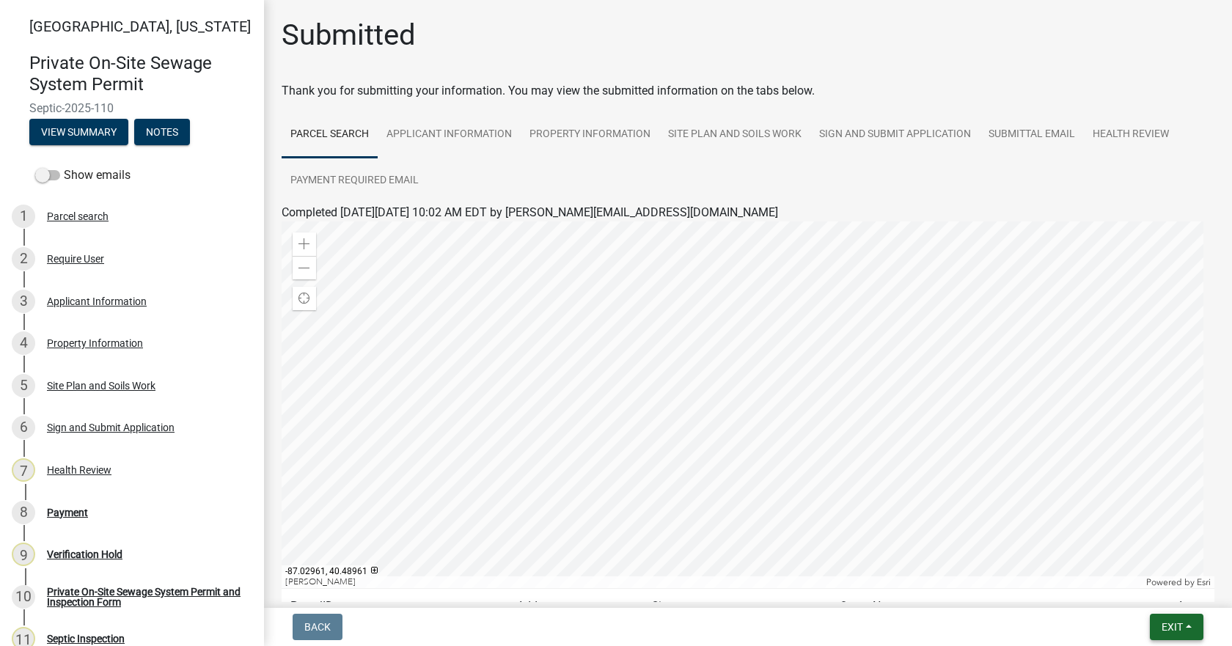
click at [1195, 625] on button "Exit" at bounding box center [1177, 627] width 54 height 26
click at [1128, 589] on button "Save & Exit" at bounding box center [1144, 588] width 117 height 35
